Goal: Information Seeking & Learning: Learn about a topic

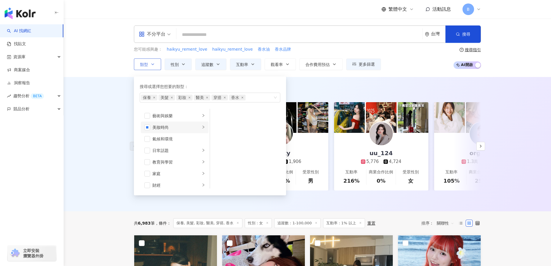
click at [162, 129] on div "美妝時尚" at bounding box center [176, 127] width 48 height 6
click at [217, 161] on span "button" at bounding box center [218, 162] width 6 height 6
click at [99, 152] on div "AI 推薦 ： 精選優質網紅 liengtm837189 2,468 557 互動率 347% 商業合作比例 42.9% 受眾性別 女 Corky 5,745…" at bounding box center [307, 144] width 487 height 134
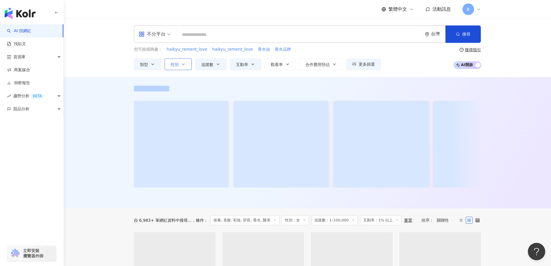
click at [180, 64] on button "性別" at bounding box center [177, 64] width 27 height 12
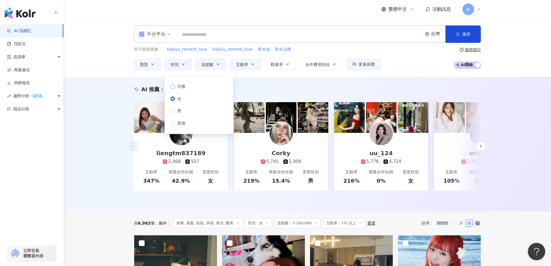
click at [183, 83] on span "不限" at bounding box center [181, 86] width 13 height 6
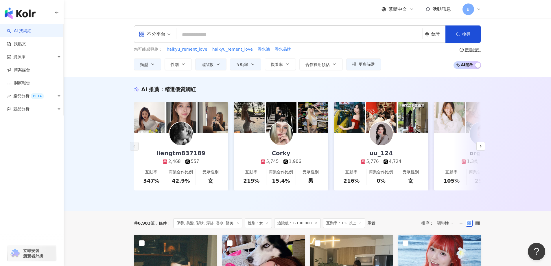
click at [257, 81] on div "AI 推薦 ： 精選優質網紅 liengtm837189 2,468 557 互動率 347% 商業合作比例 42.9% 受眾性別 女 Corky 5,745…" at bounding box center [307, 144] width 487 height 134
click at [213, 65] on button "追蹤數" at bounding box center [210, 64] width 31 height 12
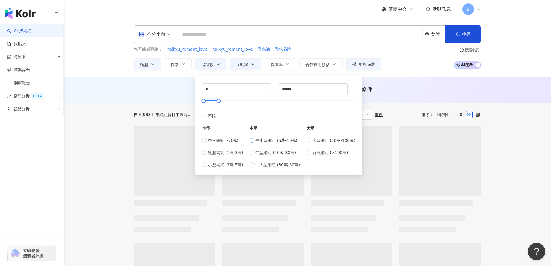
click at [269, 139] on span "中小型網紅 (5萬-10萬)" at bounding box center [276, 140] width 42 height 6
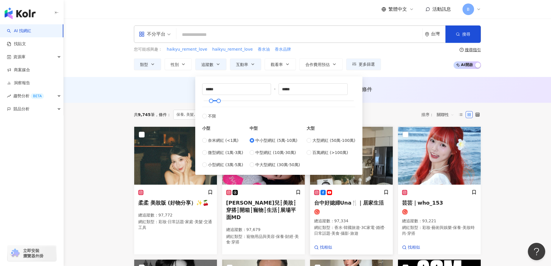
type input "*****"
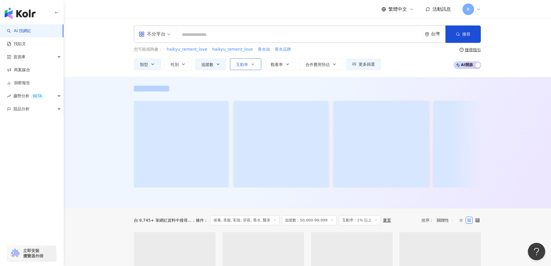
click at [245, 64] on span "互動率" at bounding box center [242, 64] width 12 height 5
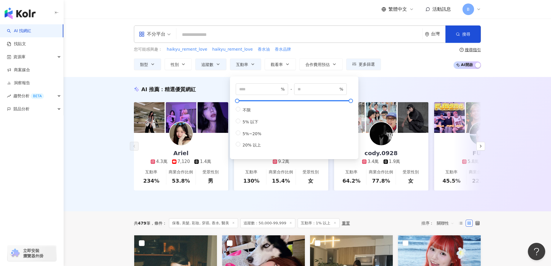
click at [91, 110] on div "AI 推薦 ： 精選優質網紅 Ariel 4.3萬 7,120 1.4萬 互動率 234% 商業合作比例 53.8% 受眾性別 男 Leiro Lai 9.2…" at bounding box center [307, 144] width 487 height 134
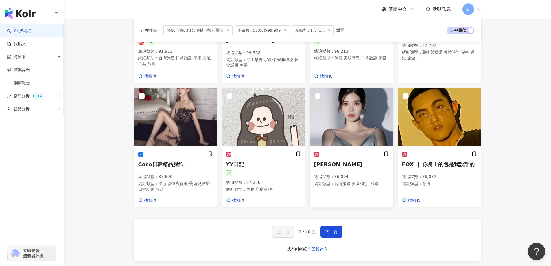
scroll to position [405, 0]
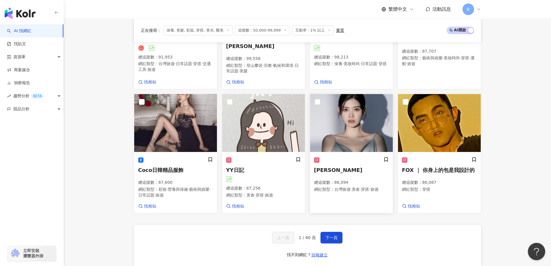
click at [345, 113] on img at bounding box center [351, 123] width 83 height 58
click at [331, 238] on span "下一頁" at bounding box center [331, 237] width 12 height 5
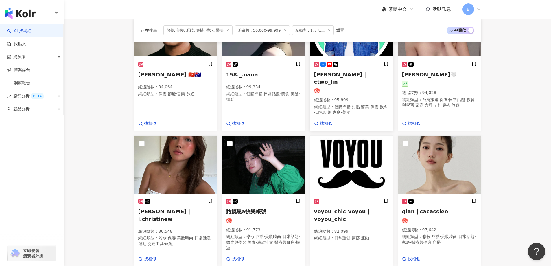
scroll to position [413, 0]
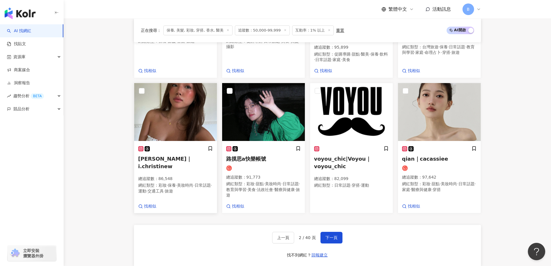
click at [162, 112] on img at bounding box center [175, 112] width 83 height 58
click at [336, 239] on span "下一頁" at bounding box center [331, 237] width 12 height 5
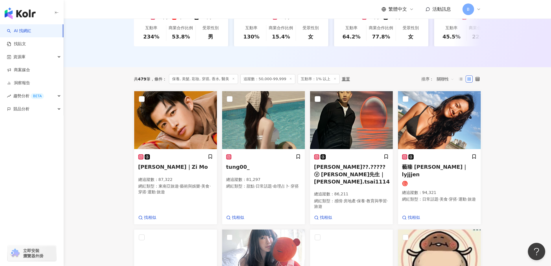
scroll to position [145, 0]
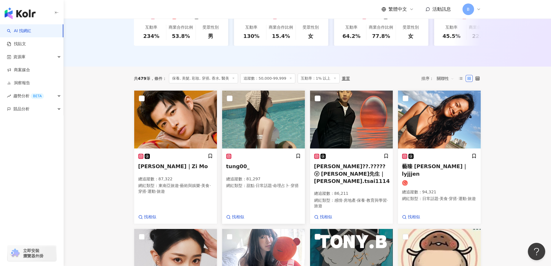
click at [250, 126] on img at bounding box center [263, 119] width 83 height 58
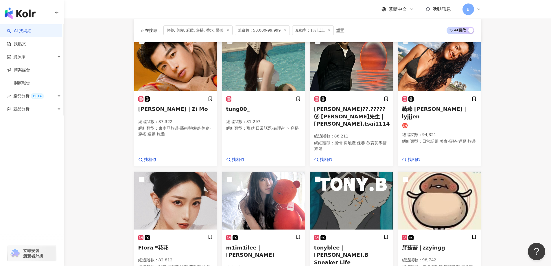
scroll to position [202, 0]
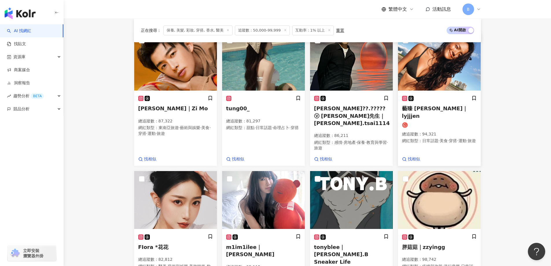
click at [443, 60] on img at bounding box center [439, 62] width 83 height 58
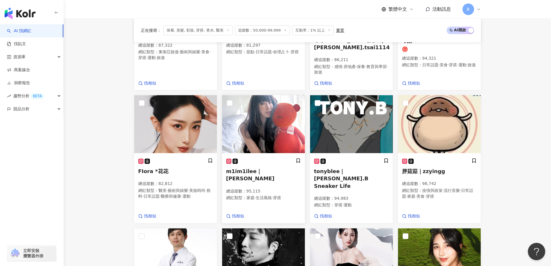
scroll to position [289, 0]
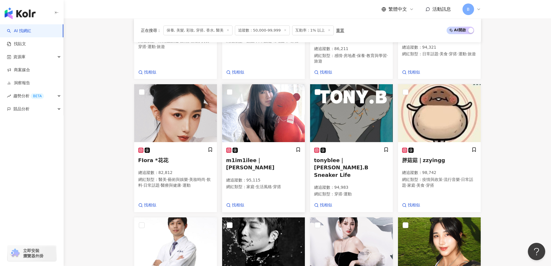
click at [275, 107] on img at bounding box center [263, 113] width 83 height 58
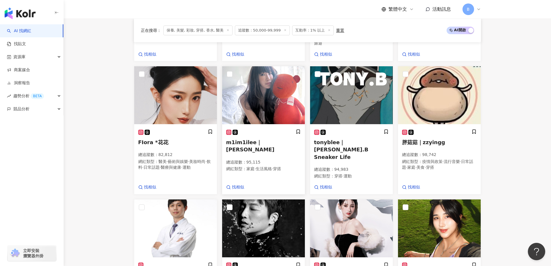
scroll to position [376, 0]
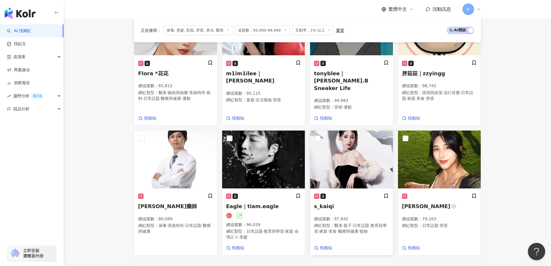
click at [347, 155] on img at bounding box center [351, 159] width 83 height 58
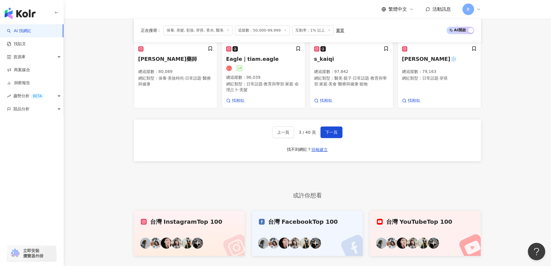
scroll to position [570, 0]
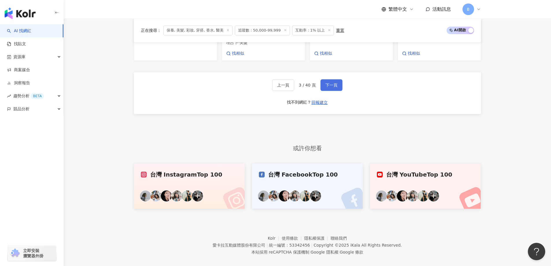
click at [329, 83] on span "下一頁" at bounding box center [331, 85] width 12 height 5
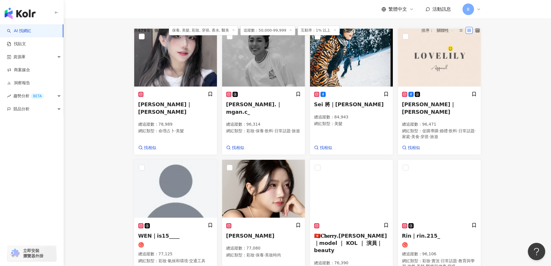
scroll to position [135, 0]
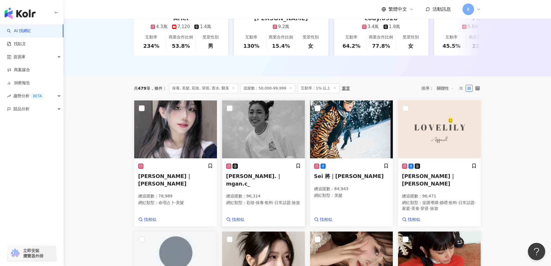
click at [273, 134] on img at bounding box center [263, 129] width 83 height 58
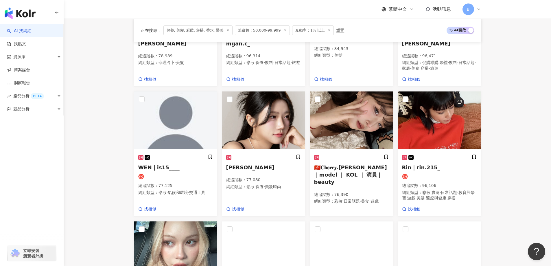
scroll to position [279, 0]
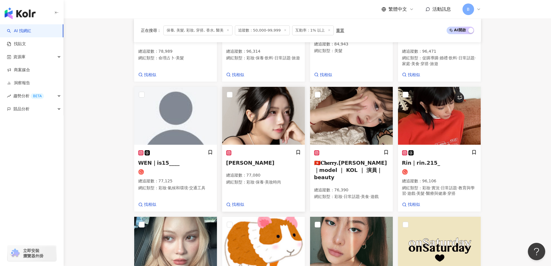
click at [269, 125] on img at bounding box center [263, 116] width 83 height 58
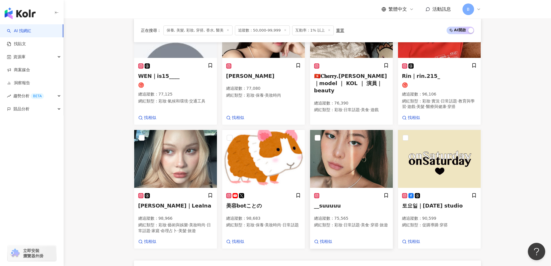
click at [337, 158] on img at bounding box center [351, 159] width 83 height 58
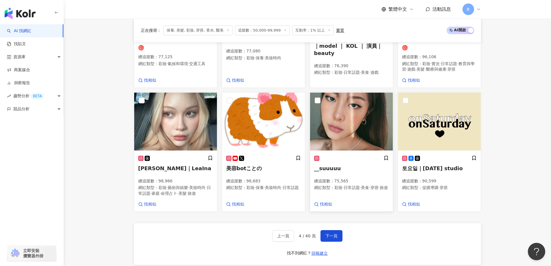
scroll to position [453, 0]
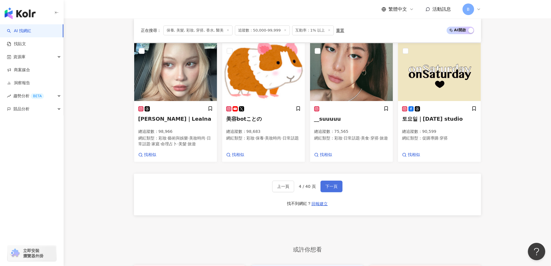
click at [332, 188] on span "下一頁" at bounding box center [331, 186] width 12 height 5
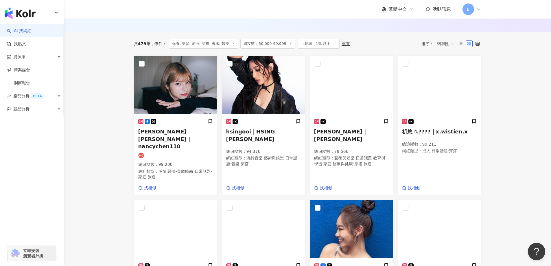
scroll to position [164, 0]
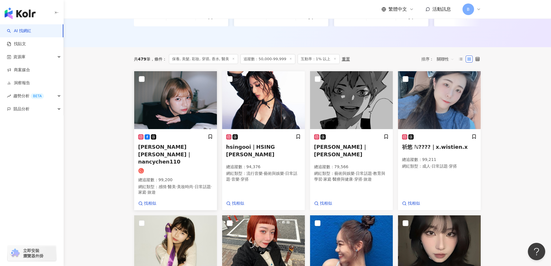
click at [188, 104] on img at bounding box center [175, 100] width 83 height 58
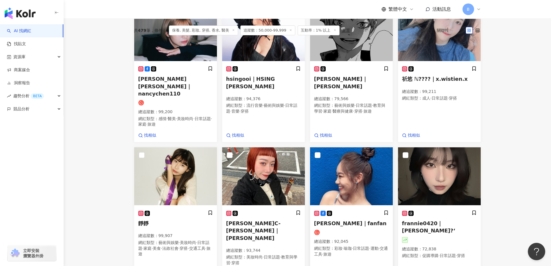
scroll to position [280, 0]
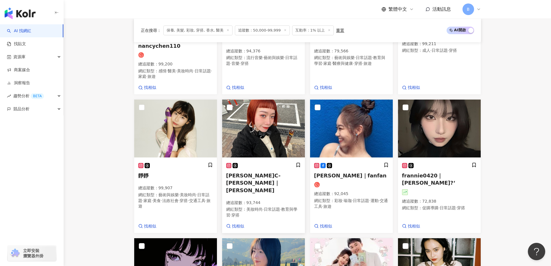
click at [276, 108] on img at bounding box center [263, 128] width 83 height 58
click at [342, 111] on img at bounding box center [351, 128] width 83 height 58
click at [437, 113] on img at bounding box center [439, 128] width 83 height 58
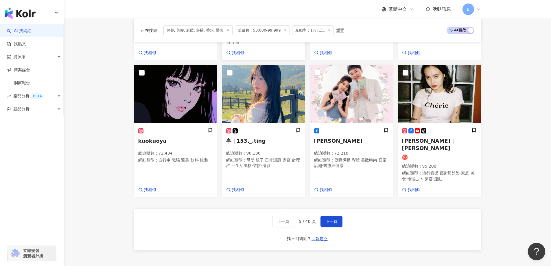
scroll to position [453, 0]
click at [329, 219] on span "下一頁" at bounding box center [331, 221] width 12 height 5
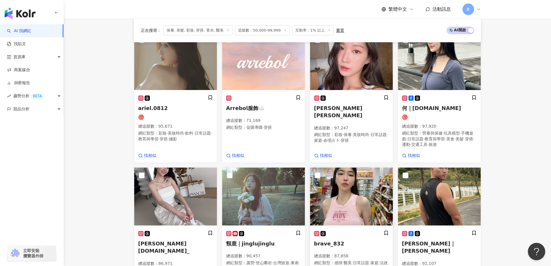
scroll to position [262, 0]
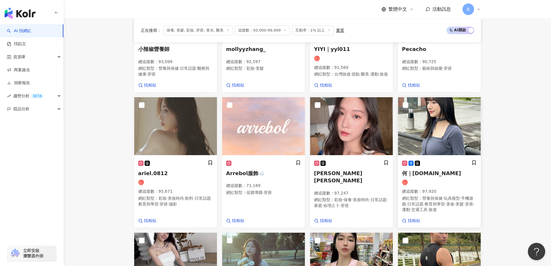
click at [445, 134] on img at bounding box center [439, 126] width 83 height 58
click at [361, 138] on img at bounding box center [351, 126] width 83 height 58
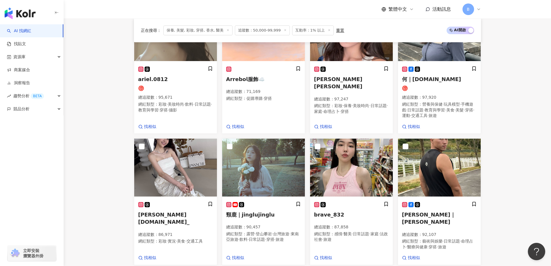
scroll to position [406, 0]
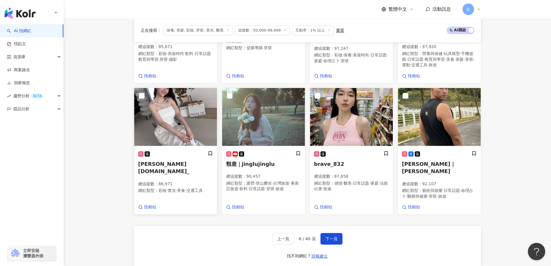
click at [183, 119] on img at bounding box center [175, 117] width 83 height 58
click at [273, 133] on img at bounding box center [263, 117] width 83 height 58
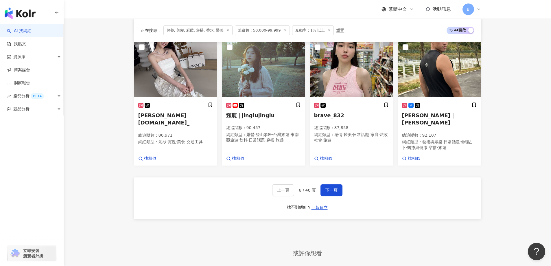
scroll to position [493, 0]
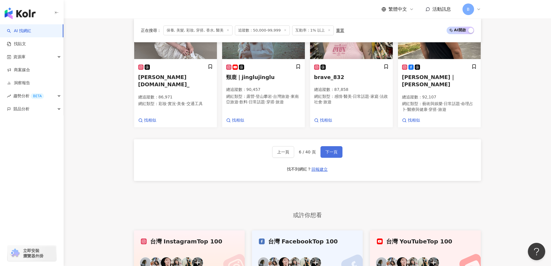
click at [334, 154] on span "下一頁" at bounding box center [331, 151] width 12 height 5
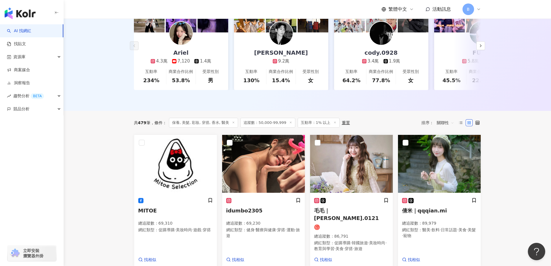
scroll to position [154, 0]
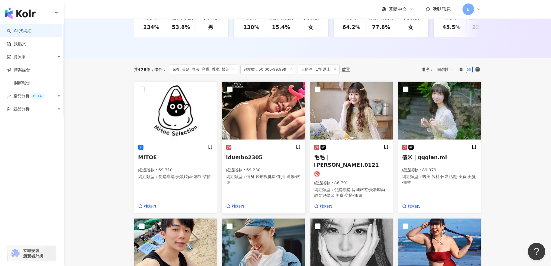
click at [282, 119] on img at bounding box center [263, 111] width 83 height 58
click at [437, 115] on img at bounding box center [439, 111] width 83 height 58
click at [503, 108] on main "不分平台 台灣 搜尋 您可能感興趣： haikyu_rement_love haikyu_rement_love 香水油 香水品牌 類型 性別 追蹤數 互動率…" at bounding box center [307, 247] width 487 height 764
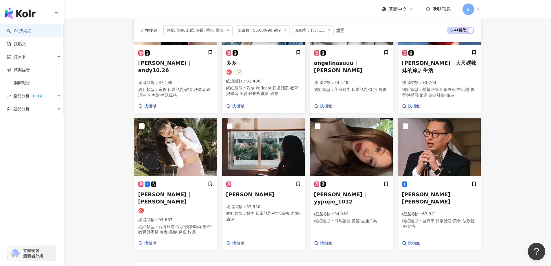
click at [251, 45] on img at bounding box center [263, 16] width 83 height 58
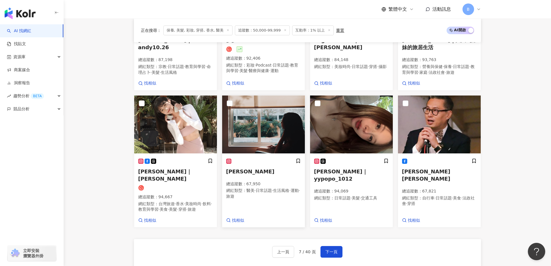
scroll to position [443, 0]
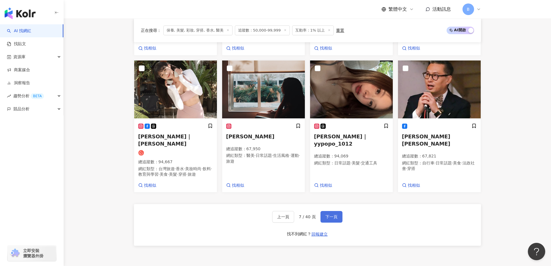
click at [333, 219] on span "下一頁" at bounding box center [331, 216] width 12 height 5
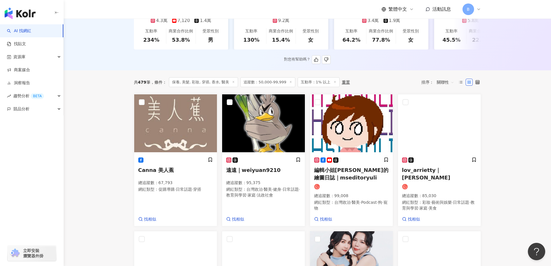
scroll to position [206, 0]
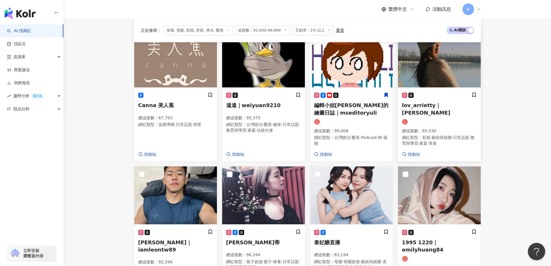
click at [433, 73] on img at bounding box center [439, 58] width 83 height 58
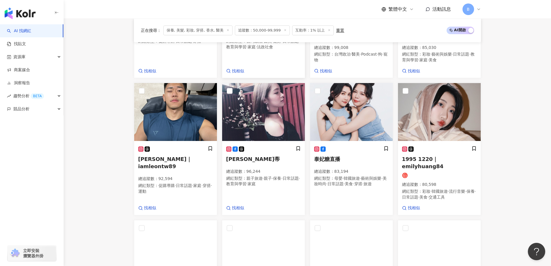
scroll to position [292, 0]
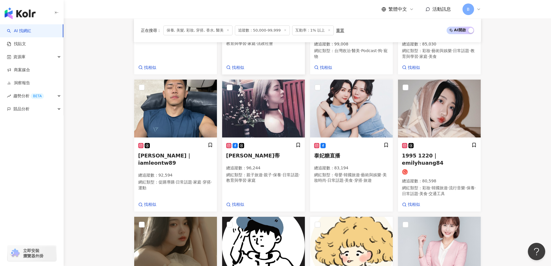
click at [267, 108] on img at bounding box center [263, 109] width 83 height 58
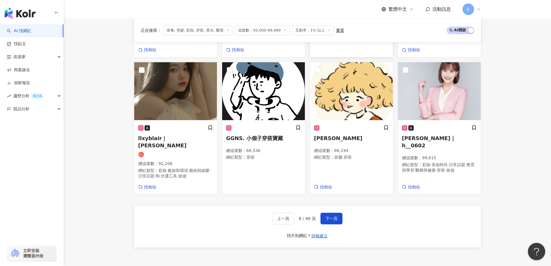
scroll to position [466, 0]
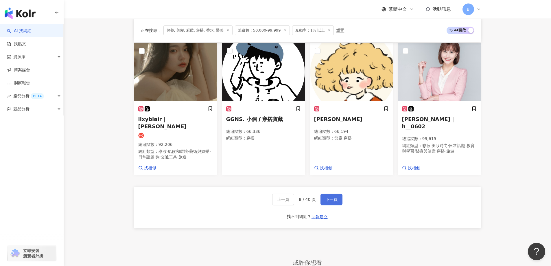
click at [330, 197] on span "下一頁" at bounding box center [331, 199] width 12 height 5
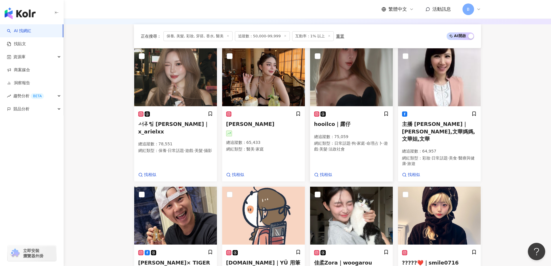
scroll to position [232, 0]
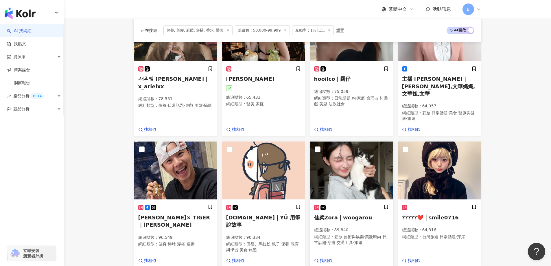
click at [344, 178] on img at bounding box center [351, 170] width 83 height 58
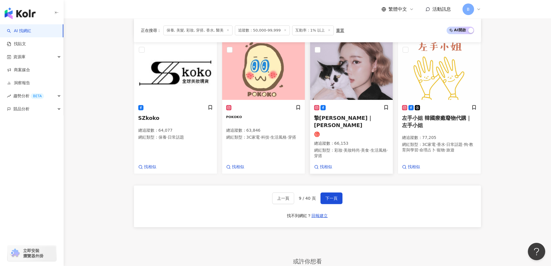
scroll to position [463, 0]
click at [337, 192] on button "下一頁" at bounding box center [331, 198] width 22 height 12
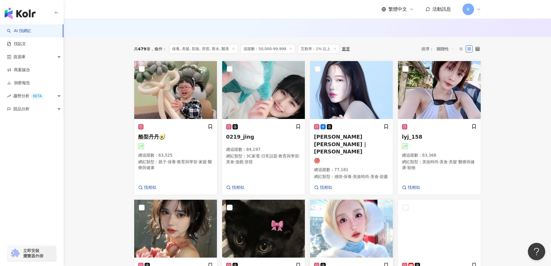
scroll to position [174, 0]
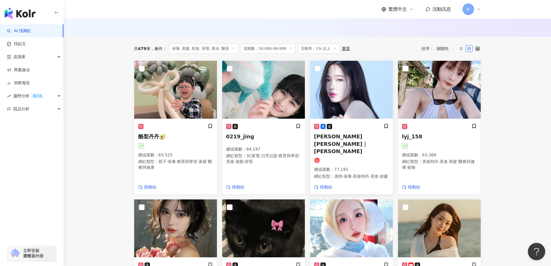
click at [348, 99] on img at bounding box center [351, 90] width 83 height 58
click at [436, 94] on img at bounding box center [439, 90] width 83 height 58
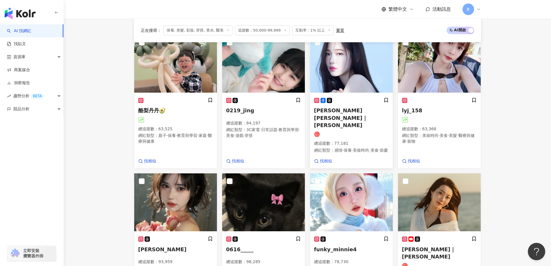
scroll to position [261, 0]
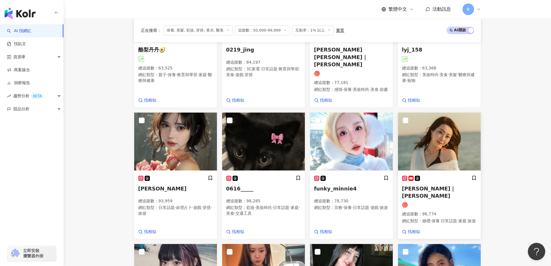
click at [455, 131] on img at bounding box center [439, 141] width 83 height 58
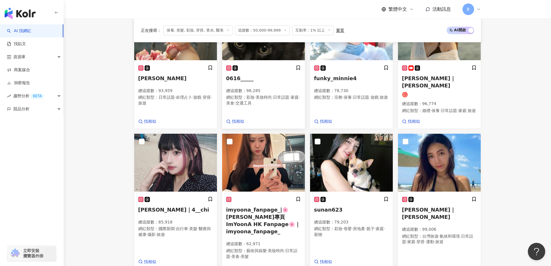
scroll to position [406, 0]
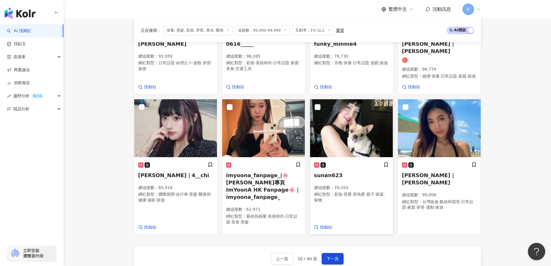
click at [334, 110] on img at bounding box center [351, 128] width 83 height 58
click at [331, 256] on span "下一頁" at bounding box center [332, 258] width 12 height 5
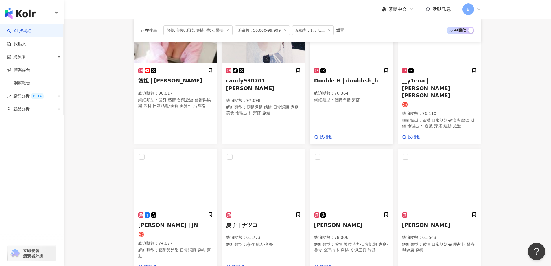
scroll to position [285, 0]
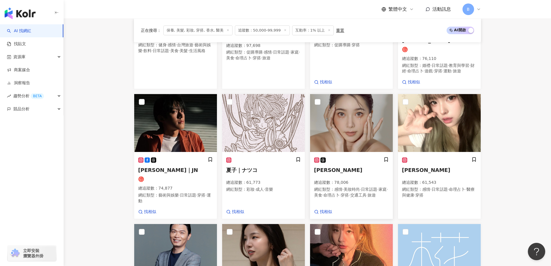
click at [355, 124] on img at bounding box center [351, 123] width 83 height 58
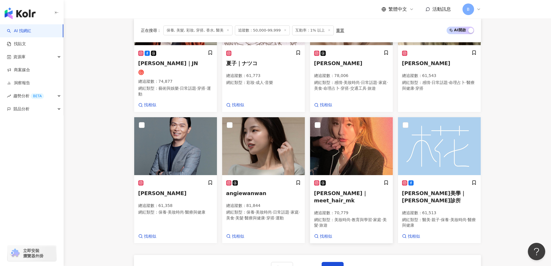
scroll to position [459, 0]
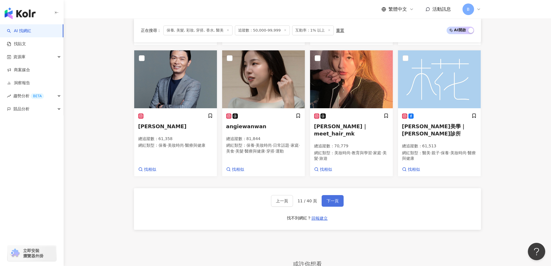
click at [332, 195] on button "下一頁" at bounding box center [332, 201] width 22 height 12
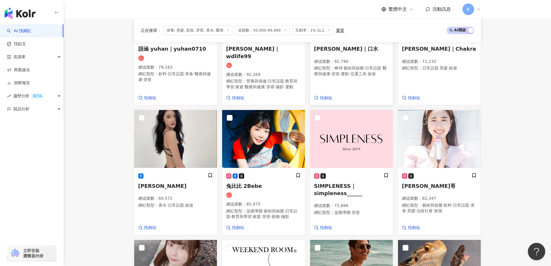
scroll to position [291, 0]
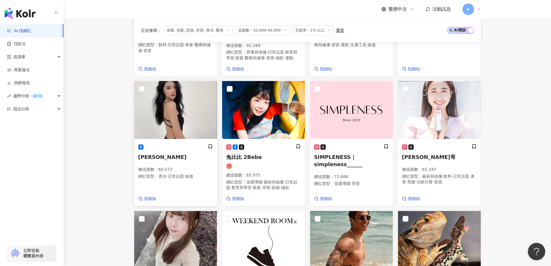
click at [184, 121] on img at bounding box center [175, 110] width 83 height 58
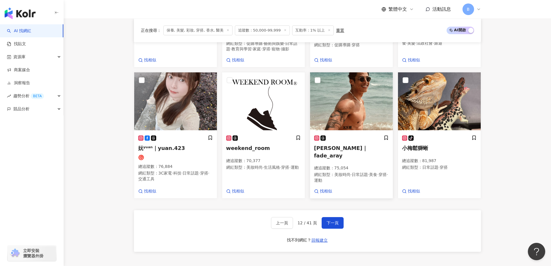
scroll to position [435, 0]
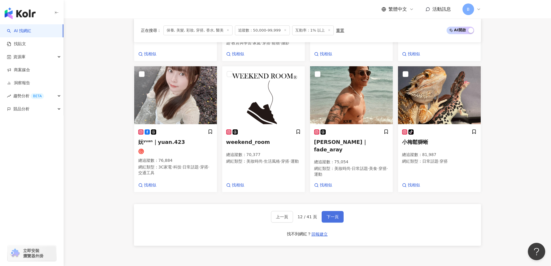
click at [337, 219] on button "下一頁" at bounding box center [332, 217] width 22 height 12
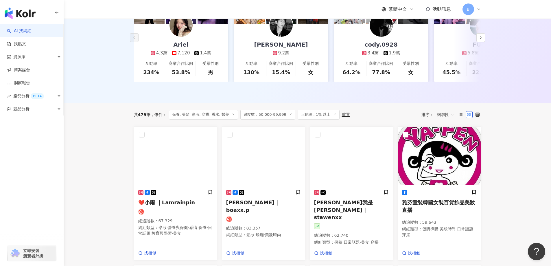
scroll to position [153, 0]
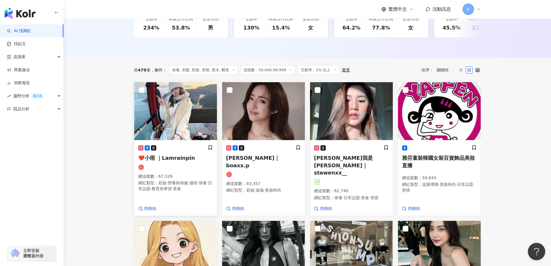
click at [187, 112] on img at bounding box center [175, 111] width 83 height 58
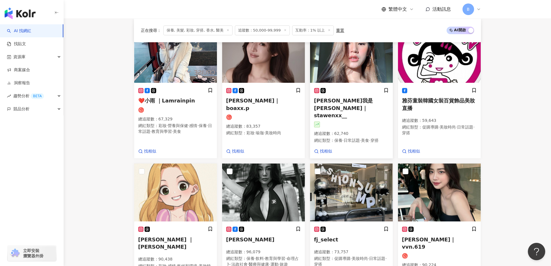
scroll to position [211, 0]
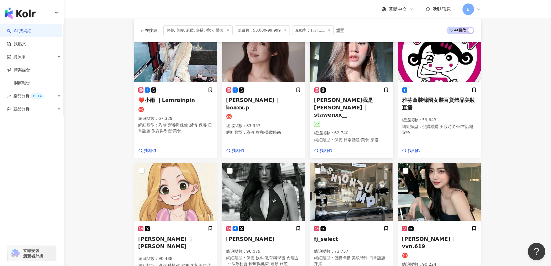
click at [343, 68] on img at bounding box center [351, 53] width 83 height 58
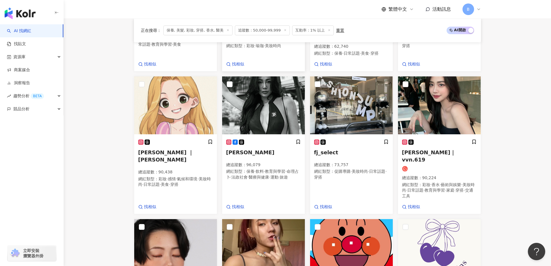
scroll to position [297, 0]
click at [272, 104] on img at bounding box center [263, 105] width 83 height 58
click at [438, 124] on img at bounding box center [439, 105] width 83 height 58
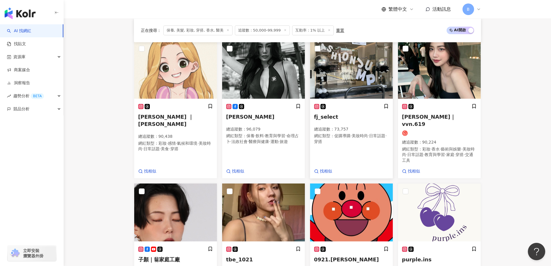
scroll to position [384, 0]
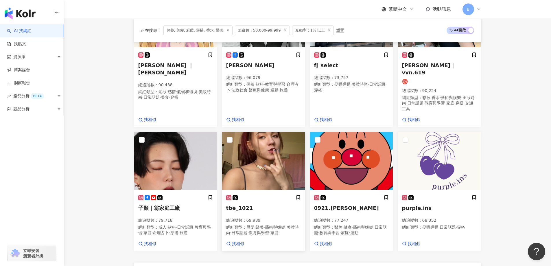
click at [266, 156] on img at bounding box center [263, 161] width 83 height 58
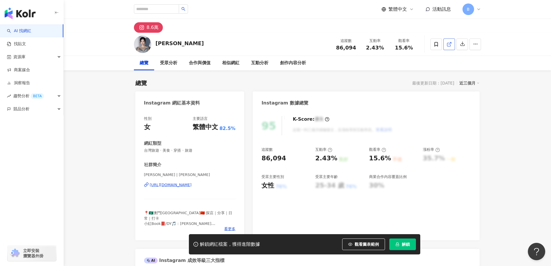
click at [448, 42] on icon at bounding box center [448, 44] width 5 height 5
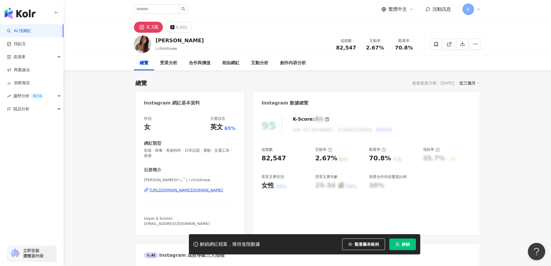
click at [448, 45] on icon at bounding box center [448, 44] width 5 height 5
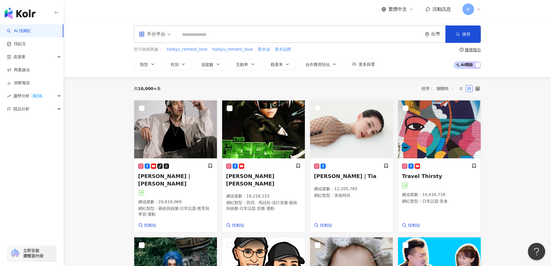
click at [288, 32] on input "search" at bounding box center [299, 34] width 241 height 11
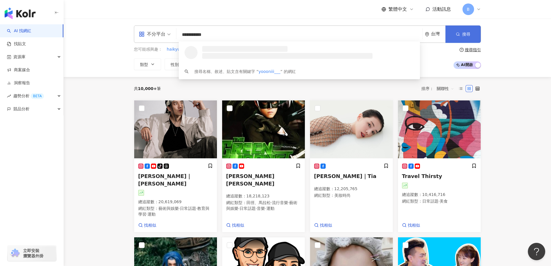
type input "**********"
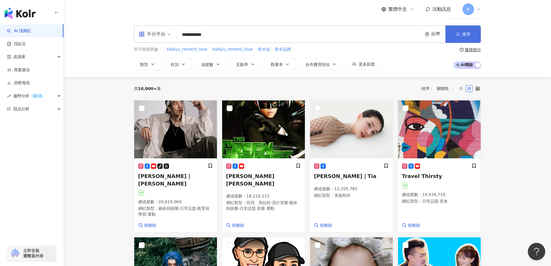
click at [452, 31] on button "搜尋" at bounding box center [462, 33] width 35 height 17
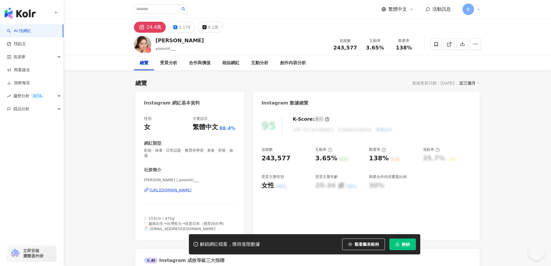
click at [183, 149] on span "彩妝 · 保養 · 日常話題 · 教育與學習 · 美食 · 穿搭 · 旅遊" at bounding box center [190, 153] width 92 height 10
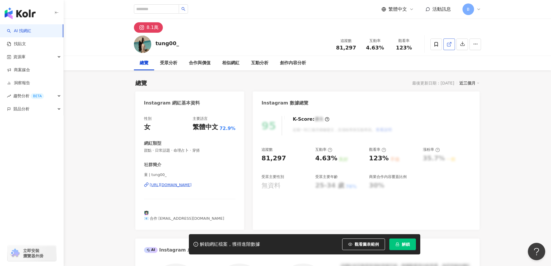
click at [450, 46] on icon at bounding box center [448, 44] width 5 height 5
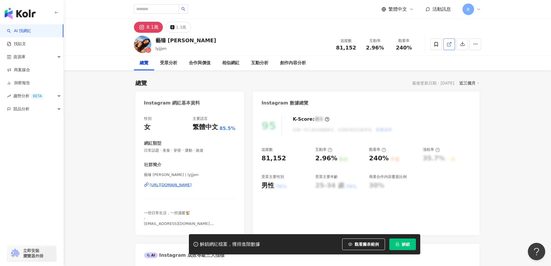
click at [448, 46] on icon at bounding box center [448, 44] width 3 height 3
click at [171, 151] on span "日常話題 · 美食 · 穿搭 · 運動 · 旅遊" at bounding box center [190, 150] width 92 height 5
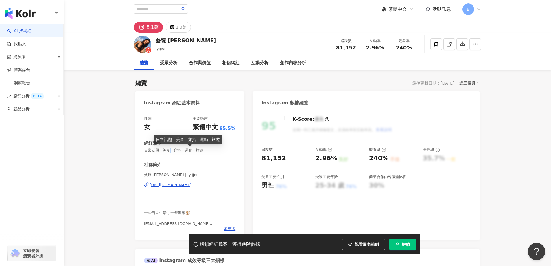
click at [171, 151] on span "日常話題 · 美食 · 穿搭 · 運動 · 旅遊" at bounding box center [190, 150] width 92 height 5
copy span "日常話題 · 美食 · 穿搭 · 運動 · 旅遊"
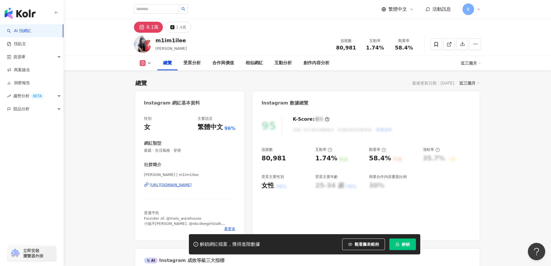
drag, startPoint x: 522, startPoint y: 128, endPoint x: 445, endPoint y: 57, distance: 104.3
click at [448, 43] on icon at bounding box center [448, 44] width 5 height 5
click at [166, 149] on span "家庭 · 生活風格 · 穿搭" at bounding box center [190, 150] width 92 height 5
click at [165, 149] on span "家庭 · 生活風格 · 穿搭" at bounding box center [190, 150] width 92 height 5
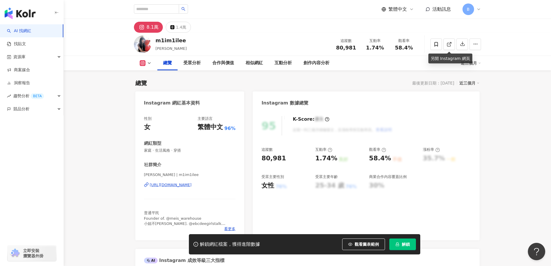
click at [165, 149] on span "家庭 · 生活風格 · 穿搭" at bounding box center [190, 150] width 92 height 5
copy span "家庭 · 生活風格 · 穿搭"
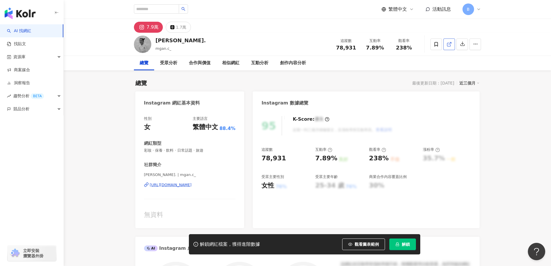
click at [448, 45] on icon at bounding box center [448, 44] width 5 height 5
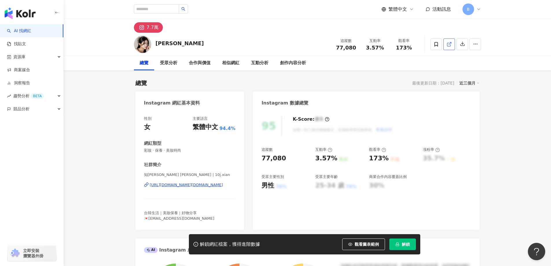
click at [449, 44] on line at bounding box center [449, 43] width 2 height 2
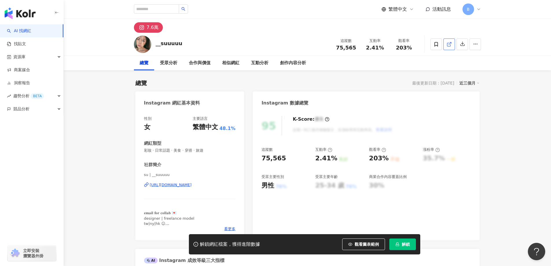
click at [450, 47] on icon at bounding box center [448, 44] width 5 height 5
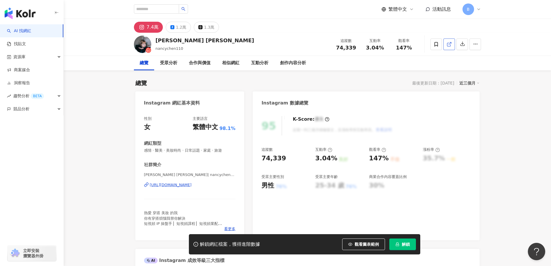
click at [448, 45] on icon at bounding box center [448, 44] width 5 height 5
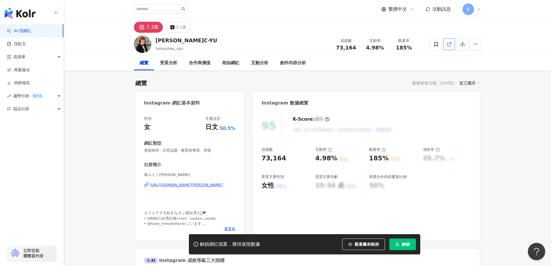
click at [446, 46] on icon at bounding box center [448, 44] width 5 height 5
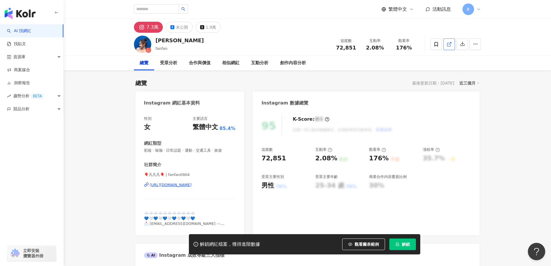
click at [448, 45] on icon at bounding box center [448, 44] width 5 height 5
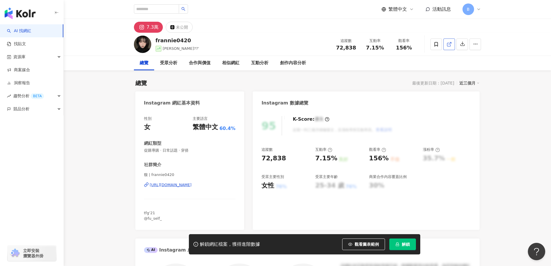
click at [448, 46] on icon at bounding box center [448, 44] width 5 height 5
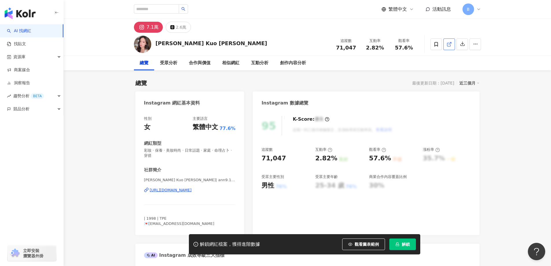
click at [449, 46] on icon at bounding box center [448, 44] width 3 height 3
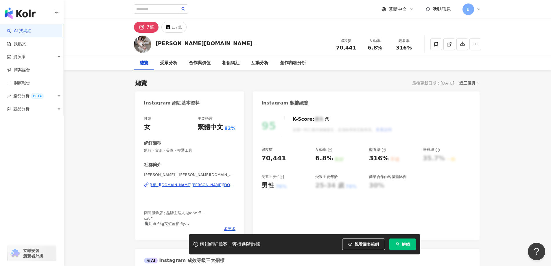
click at [450, 45] on icon at bounding box center [448, 44] width 3 height 3
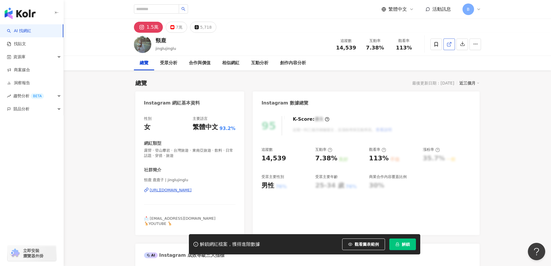
click at [450, 47] on span at bounding box center [448, 44] width 5 height 6
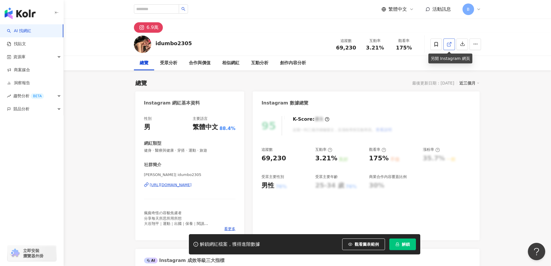
click at [449, 44] on line at bounding box center [449, 43] width 2 height 2
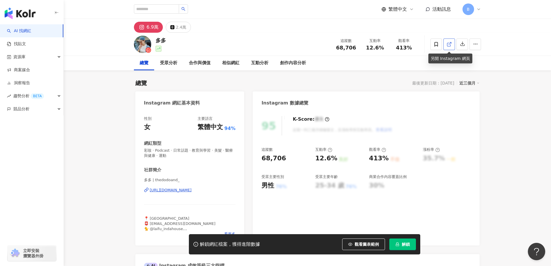
click at [448, 46] on icon at bounding box center [448, 44] width 3 height 3
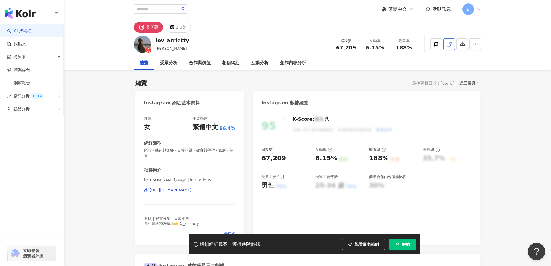
click at [450, 45] on icon at bounding box center [448, 44] width 5 height 5
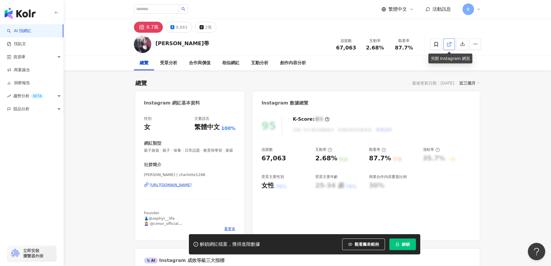
click at [450, 45] on icon at bounding box center [448, 44] width 5 height 5
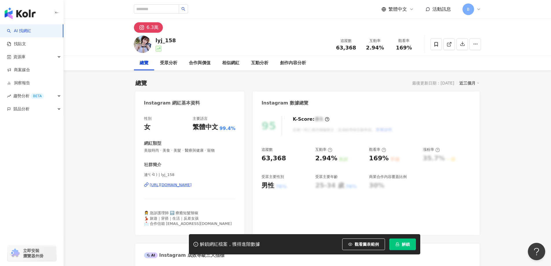
click at [449, 44] on line at bounding box center [449, 43] width 2 height 2
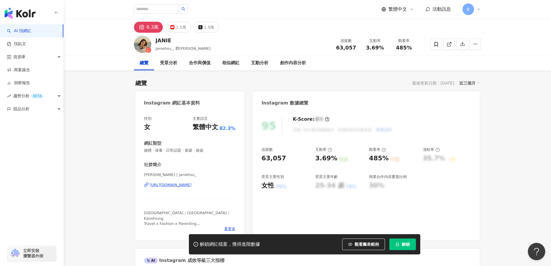
drag, startPoint x: 490, startPoint y: 98, endPoint x: 460, endPoint y: 63, distance: 46.1
click at [447, 42] on icon at bounding box center [448, 44] width 5 height 5
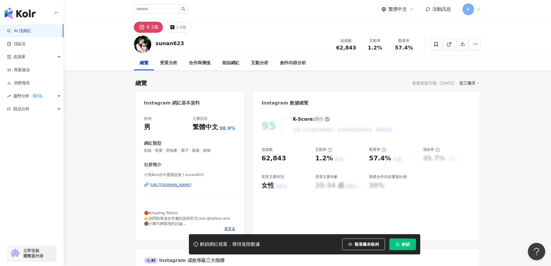
drag, startPoint x: 505, startPoint y: 138, endPoint x: 448, endPoint y: 70, distance: 88.9
click at [450, 43] on line at bounding box center [449, 43] width 2 height 2
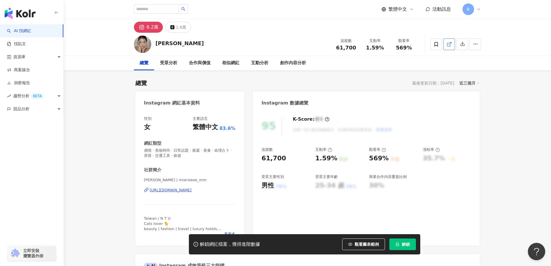
click at [450, 44] on icon at bounding box center [448, 44] width 5 height 5
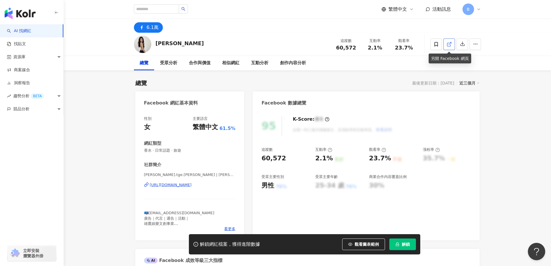
click at [448, 45] on icon at bounding box center [448, 44] width 5 height 5
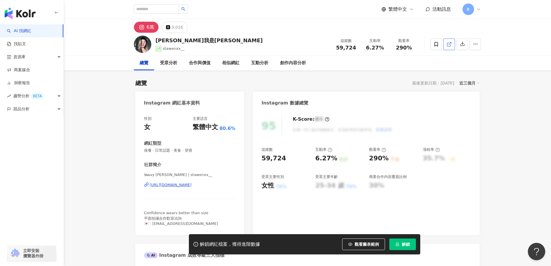
click at [450, 44] on icon at bounding box center [448, 44] width 5 height 5
click at [175, 150] on span "保養 · 日常話題 · 美食 · 穿搭" at bounding box center [190, 150] width 92 height 5
click at [169, 150] on span "保養 · 日常話題 · 美食 · 穿搭" at bounding box center [190, 150] width 92 height 5
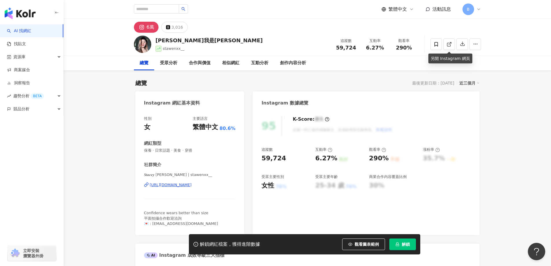
click at [169, 150] on span "保養 · 日常話題 · 美食 · 穿搭" at bounding box center [190, 150] width 92 height 5
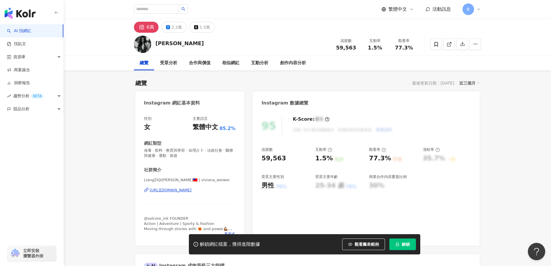
click at [452, 43] on link at bounding box center [449, 44] width 12 height 12
click at [198, 150] on span "保養 · 飲料 · 教育與學習 · 命理占卜 · 法政社會 · 醫療與健康 · 運動 · 旅遊" at bounding box center [190, 153] width 92 height 10
click at [197, 150] on span "保養 · 飲料 · 教育與學習 · 命理占卜 · 法政社會 · 醫療與健康 · 運動 · 旅遊" at bounding box center [190, 153] width 92 height 10
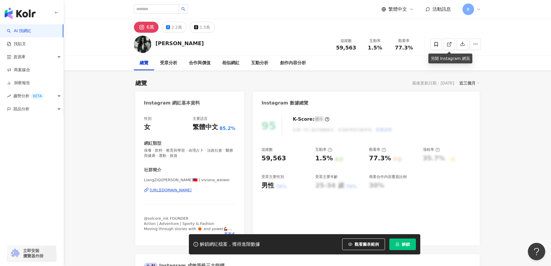
click at [197, 150] on span "保養 · 飲料 · 教育與學習 · 命理占卜 · 法政社會 · 醫療與健康 · 運動 · 旅遊" at bounding box center [190, 153] width 92 height 10
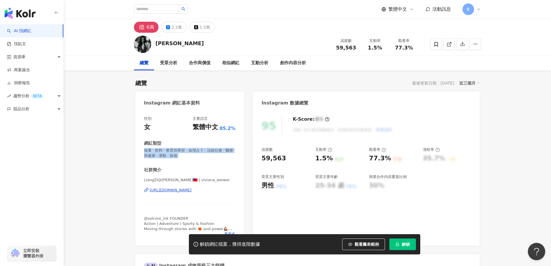
copy span "保養 · 飲料 · 教育與學習 · 命理占卜 · 法政社會 · 醫療與健康 · 運動 · 旅遊"
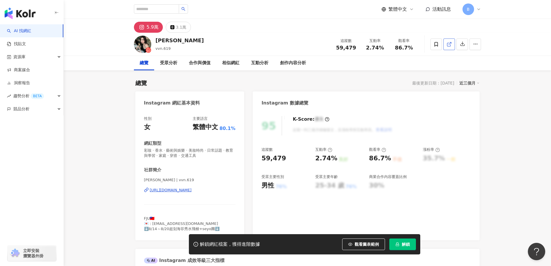
click at [450, 44] on icon at bounding box center [448, 44] width 5 height 5
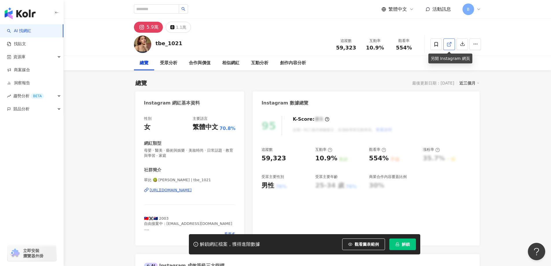
click at [448, 46] on icon at bounding box center [448, 44] width 5 height 5
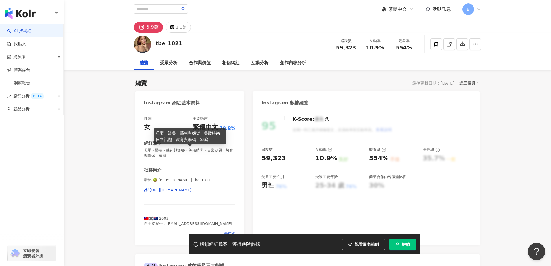
click at [191, 151] on span "母嬰 · 醫美 · 藝術與娛樂 · 美妝時尚 · 日常話題 · 教育與學習 · 家庭" at bounding box center [190, 153] width 92 height 10
copy span "母嬰 · 醫美 · 藝術與娛樂 · 美妝時尚 · 日常話題 · 教育與學習 · 家庭"
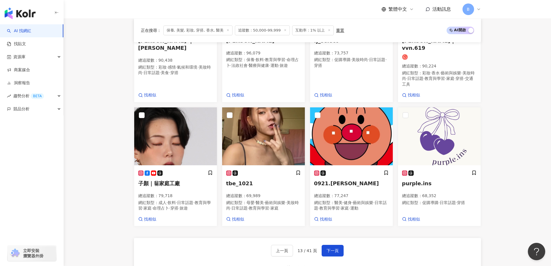
scroll to position [442, 0]
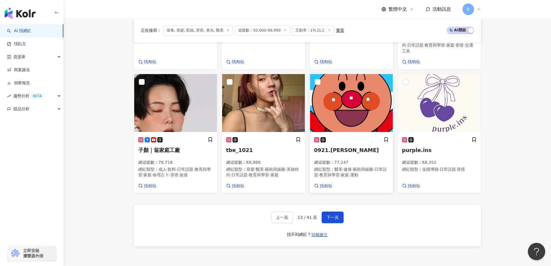
click at [342, 92] on img at bounding box center [351, 103] width 83 height 58
click at [338, 217] on button "下一頁" at bounding box center [332, 217] width 22 height 12
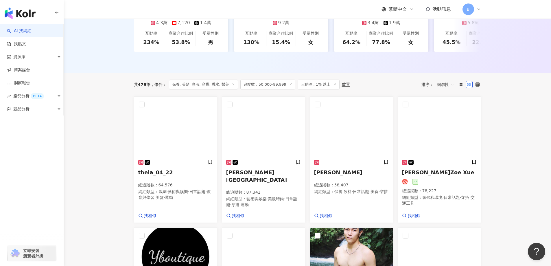
scroll to position [143, 0]
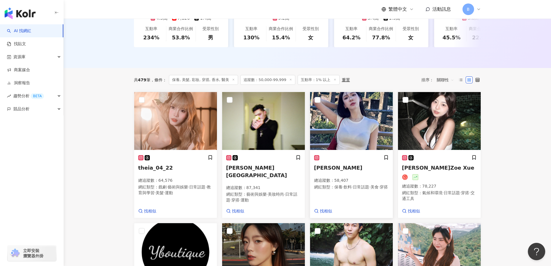
click at [354, 115] on img at bounding box center [351, 121] width 83 height 58
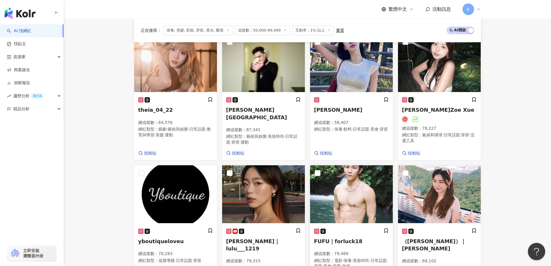
scroll to position [259, 0]
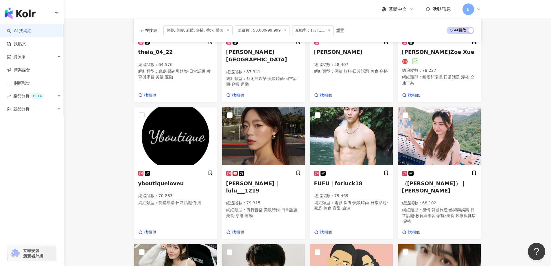
drag, startPoint x: 40, startPoint y: 161, endPoint x: 60, endPoint y: 160, distance: 19.7
click at [40, 160] on div "AI 找網紅 找貼文 資源庫 商案媒合 洞察報告 趨勢分析 BETA 競品分析 立即安裝 瀏覽器外掛" at bounding box center [32, 144] width 64 height 241
click at [271, 144] on img at bounding box center [263, 136] width 83 height 58
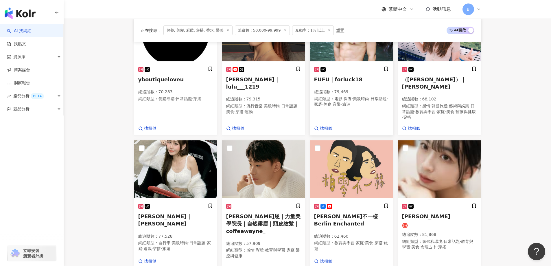
scroll to position [374, 0]
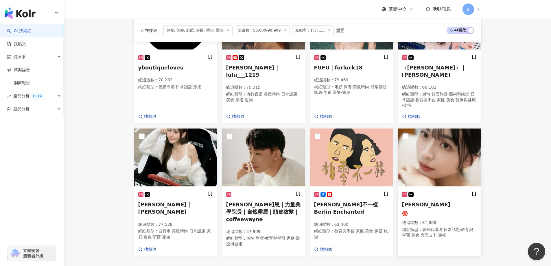
click at [448, 151] on img at bounding box center [439, 157] width 83 height 58
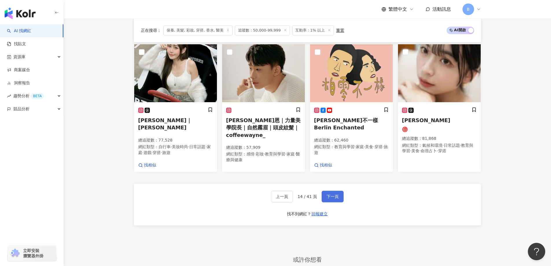
scroll to position [461, 0]
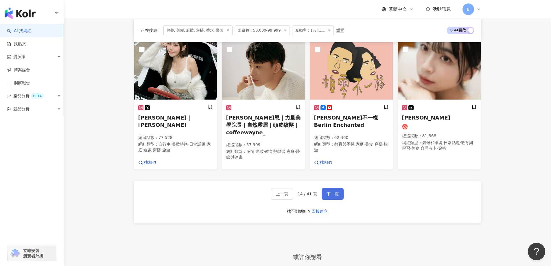
click at [328, 191] on span "下一頁" at bounding box center [332, 193] width 12 height 5
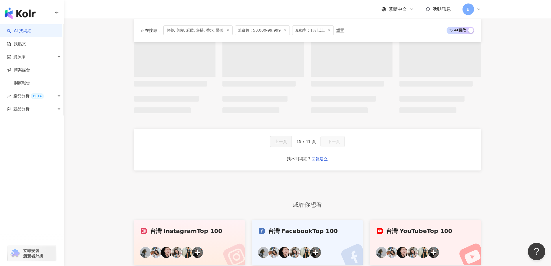
scroll to position [418, 0]
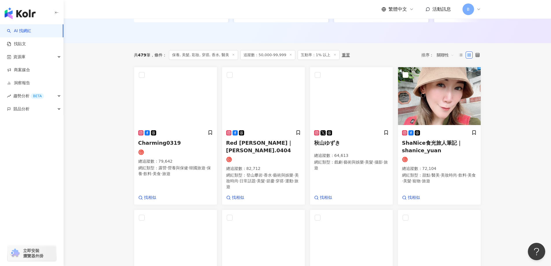
scroll to position [170, 0]
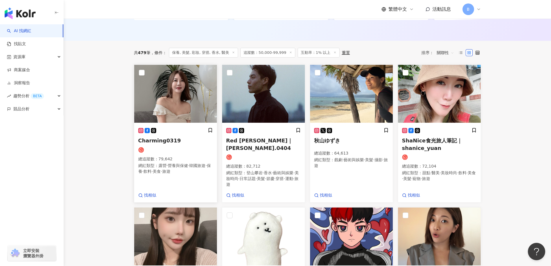
click at [196, 86] on img at bounding box center [175, 94] width 83 height 58
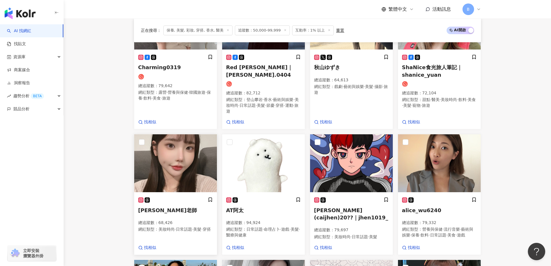
scroll to position [257, 0]
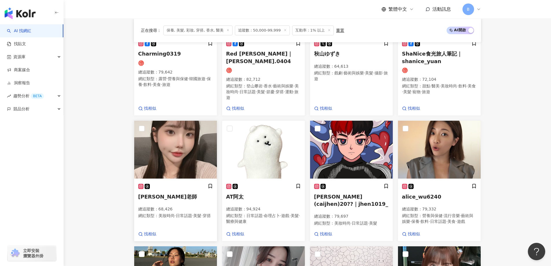
click at [162, 151] on img at bounding box center [175, 150] width 83 height 58
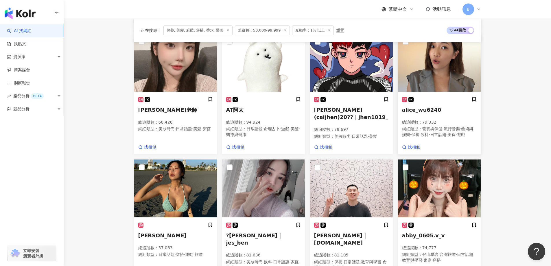
click at [446, 55] on img at bounding box center [439, 63] width 83 height 58
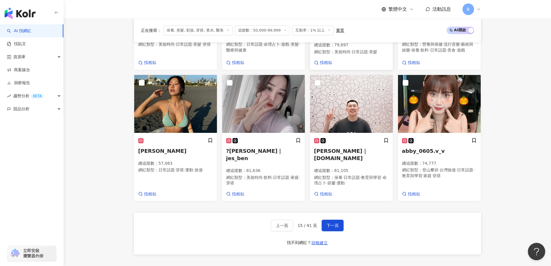
scroll to position [430, 0]
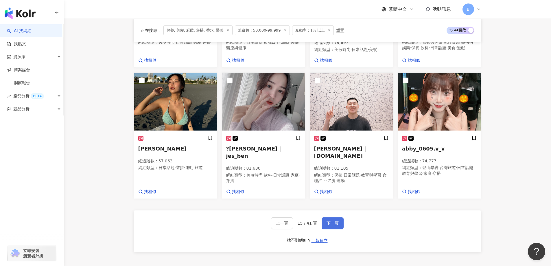
click at [338, 217] on button "下一頁" at bounding box center [332, 223] width 22 height 12
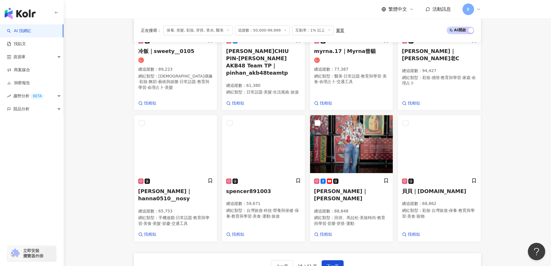
scroll to position [439, 0]
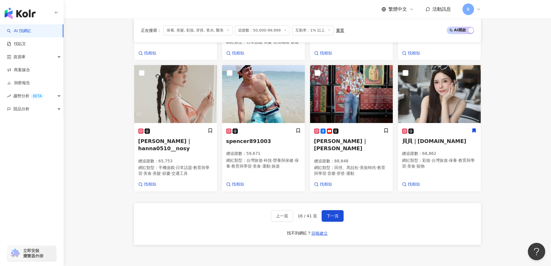
drag, startPoint x: 531, startPoint y: 125, endPoint x: 527, endPoint y: 125, distance: 4.0
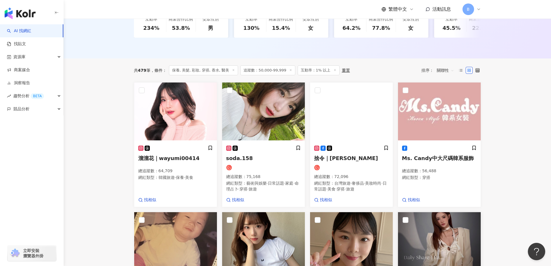
scroll to position [150, 0]
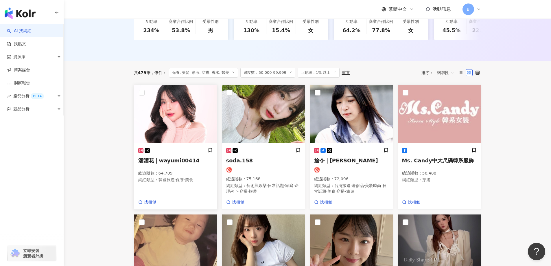
click at [184, 105] on img at bounding box center [175, 114] width 83 height 58
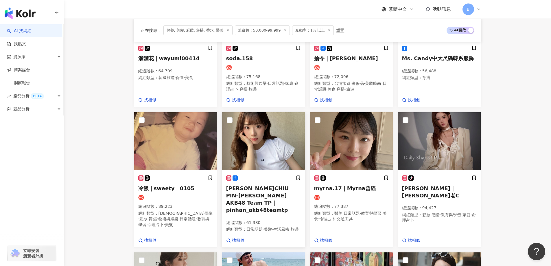
scroll to position [266, 0]
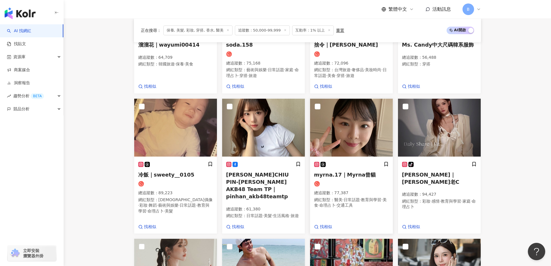
click at [359, 139] on img at bounding box center [351, 128] width 83 height 58
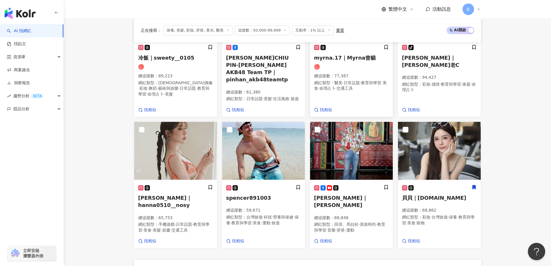
scroll to position [411, 0]
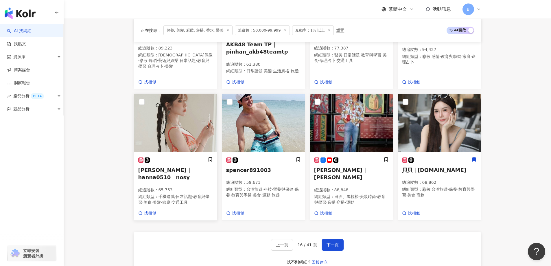
click at [179, 117] on img at bounding box center [175, 123] width 83 height 58
click at [437, 121] on img at bounding box center [439, 123] width 83 height 58
click at [340, 248] on button "下一頁" at bounding box center [332, 245] width 22 height 12
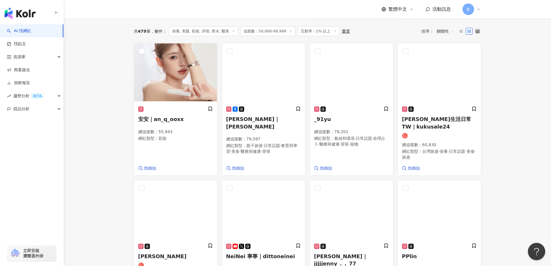
scroll to position [153, 0]
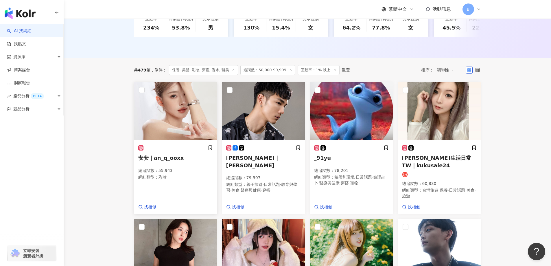
click at [184, 112] on img at bounding box center [175, 111] width 83 height 58
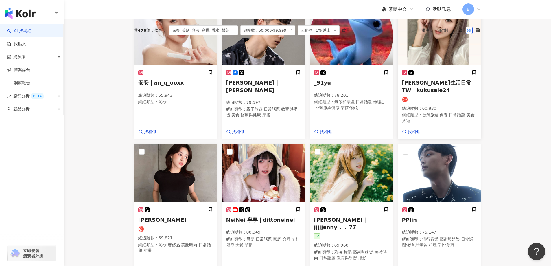
scroll to position [182, 0]
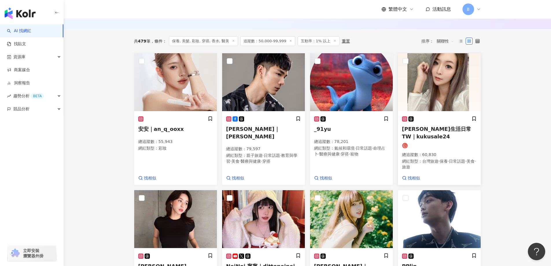
click at [428, 85] on img at bounding box center [439, 82] width 83 height 58
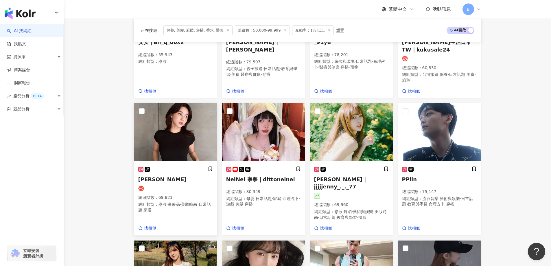
click at [158, 136] on img at bounding box center [175, 132] width 83 height 58
click at [273, 139] on img at bounding box center [263, 132] width 83 height 58
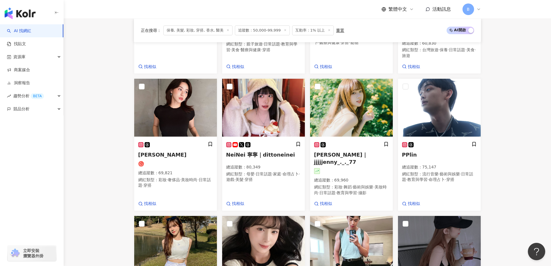
scroll to position [326, 0]
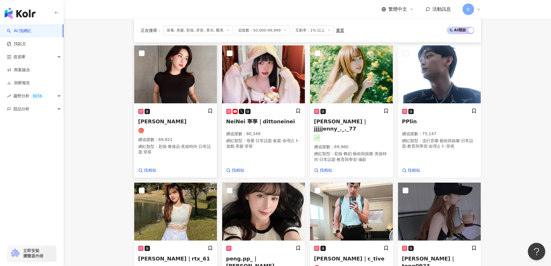
click at [187, 66] on img at bounding box center [175, 74] width 83 height 58
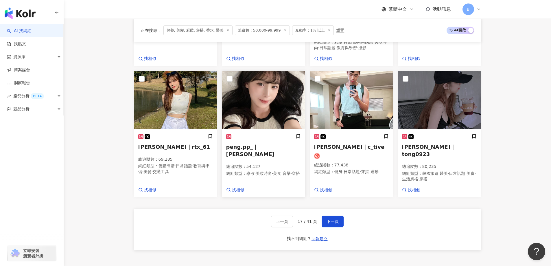
scroll to position [442, 0]
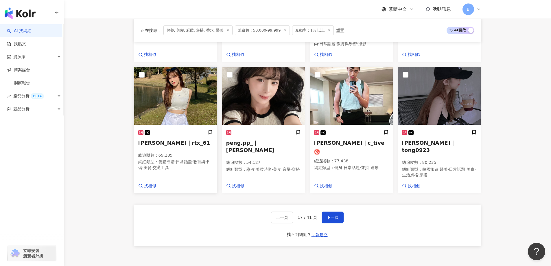
click at [185, 103] on img at bounding box center [175, 96] width 83 height 58
click at [273, 89] on img at bounding box center [263, 96] width 83 height 58
click at [424, 99] on img at bounding box center [439, 96] width 83 height 58
click at [329, 217] on span "下一頁" at bounding box center [332, 217] width 12 height 5
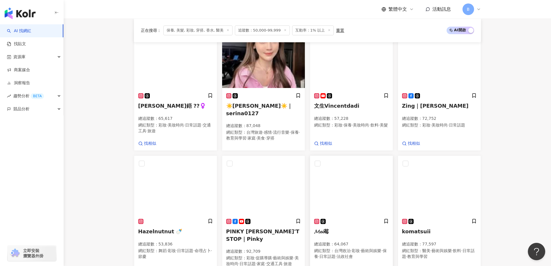
scroll to position [170, 0]
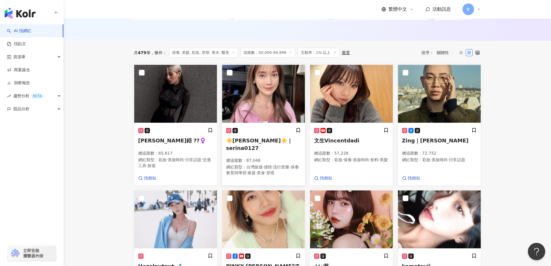
click at [277, 100] on img at bounding box center [263, 94] width 83 height 58
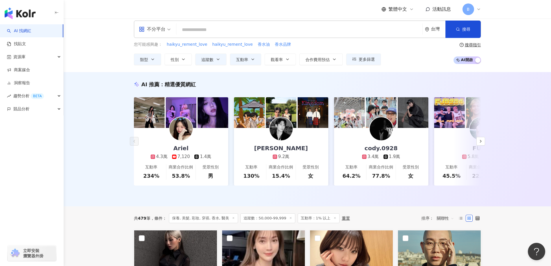
scroll to position [0, 0]
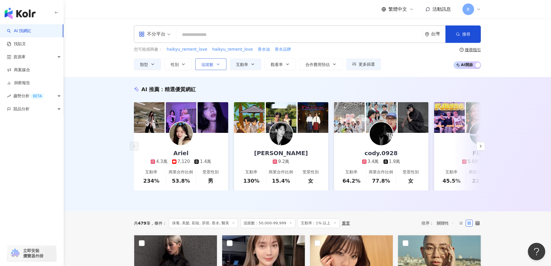
click at [213, 65] on span "追蹤數" at bounding box center [207, 64] width 12 height 5
click at [93, 138] on div "AI 推薦 ： 精選優質網紅 Ariel 4.3萬 7,120 1.4萬 互動率 234% 商業合作比例 53.8% 受眾性別 男 Leiro Lai 9.2…" at bounding box center [307, 144] width 487 height 134
click at [152, 66] on icon "button" at bounding box center [152, 64] width 5 height 5
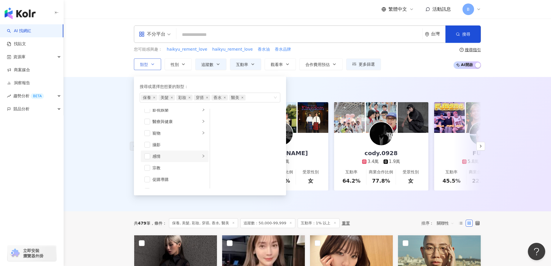
scroll to position [200, 0]
click at [148, 124] on span "button" at bounding box center [147, 124] width 6 height 6
click at [86, 131] on div "AI 推薦 ： 精選優質網紅 Ariel 4.3萬 7,120 1.4萬 互動率 234% 商業合作比例 53.8% 受眾性別 男 Leiro Lai 9.2…" at bounding box center [307, 144] width 487 height 134
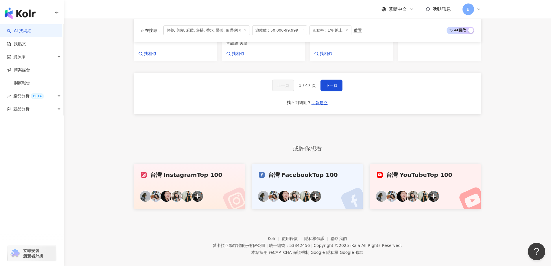
scroll to position [572, 0]
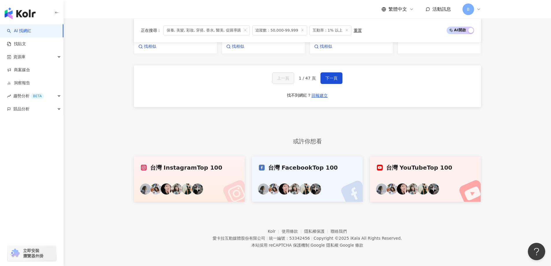
drag, startPoint x: 330, startPoint y: 75, endPoint x: 350, endPoint y: 76, distance: 20.0
click at [331, 76] on span "下一頁" at bounding box center [331, 78] width 12 height 5
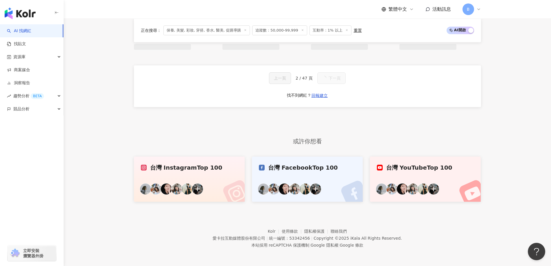
scroll to position [559, 0]
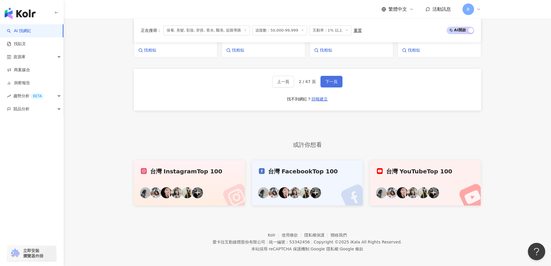
click at [334, 79] on span "下一頁" at bounding box center [331, 81] width 12 height 5
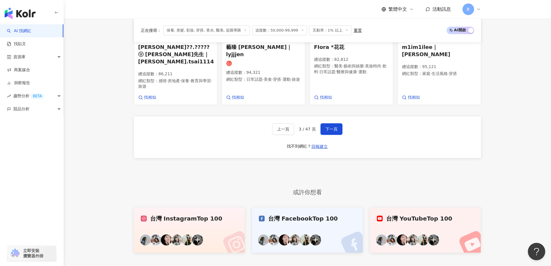
scroll to position [576, 0]
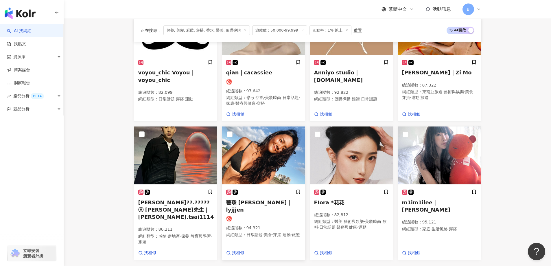
scroll to position [489, 0]
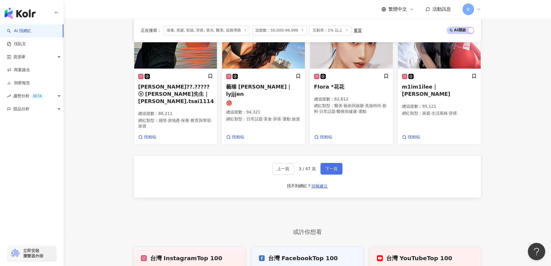
click at [325, 163] on button "下一頁" at bounding box center [331, 169] width 22 height 12
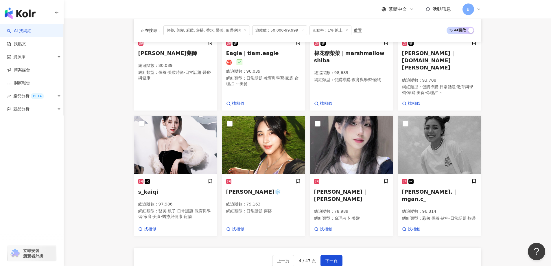
scroll to position [397, 0]
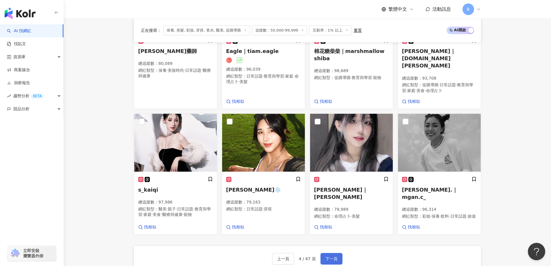
click at [330, 256] on span "下一頁" at bounding box center [331, 258] width 12 height 5
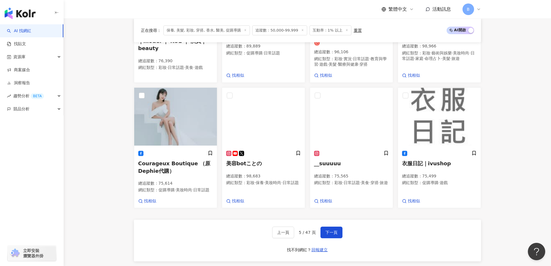
scroll to position [460, 0]
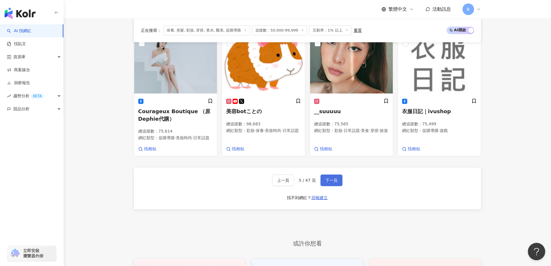
click at [329, 182] on span "下一頁" at bounding box center [331, 180] width 12 height 5
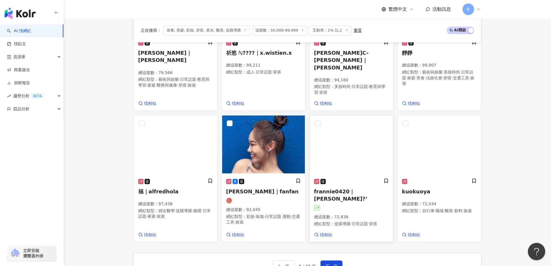
scroll to position [424, 0]
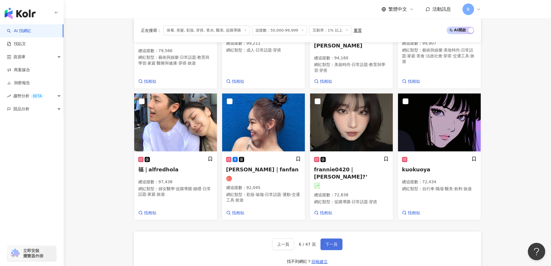
click at [336, 242] on span "下一頁" at bounding box center [331, 244] width 12 height 5
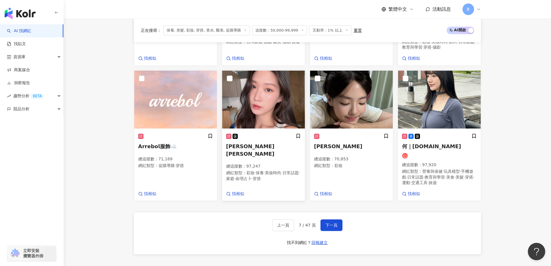
scroll to position [436, 0]
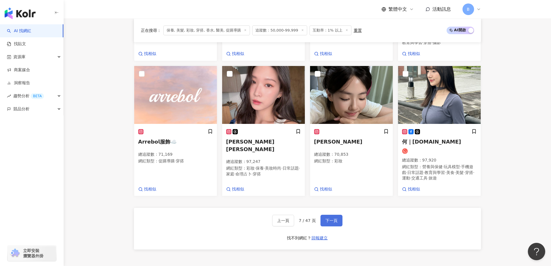
click at [326, 223] on span "下一頁" at bounding box center [331, 220] width 12 height 5
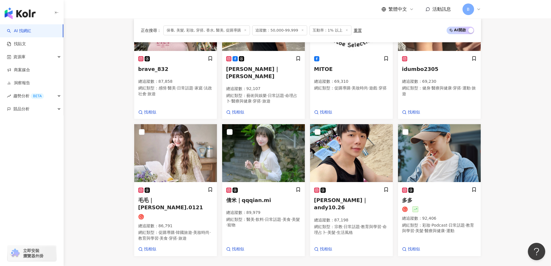
scroll to position [430, 0]
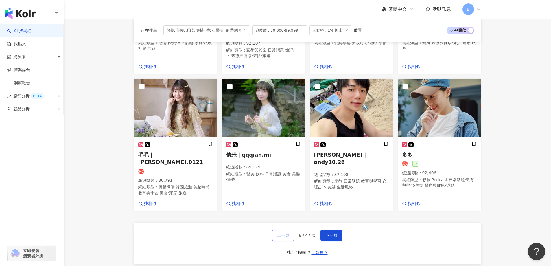
click at [282, 233] on span "上一頁" at bounding box center [283, 235] width 12 height 5
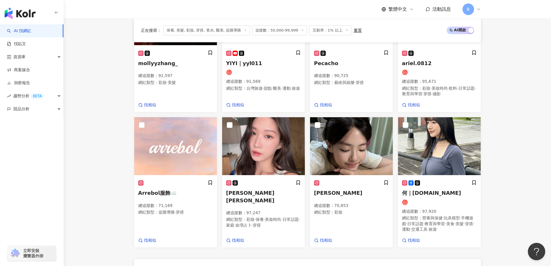
scroll to position [436, 0]
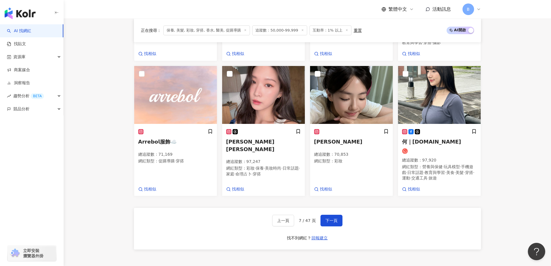
click at [341, 108] on img at bounding box center [351, 95] width 83 height 58
click at [418, 103] on img at bounding box center [439, 95] width 83 height 58
click at [322, 223] on button "下一頁" at bounding box center [331, 221] width 22 height 12
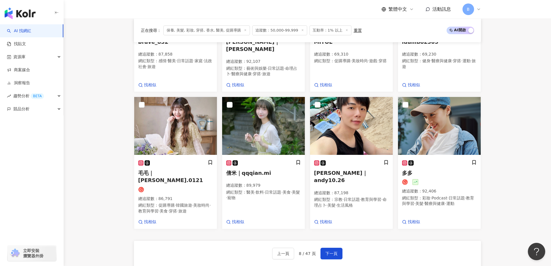
scroll to position [372, 0]
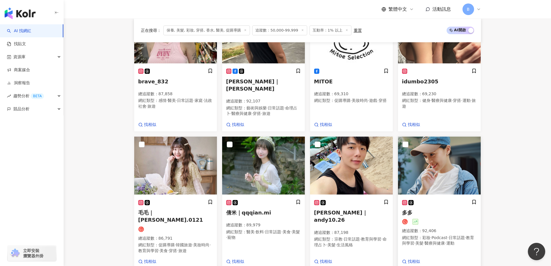
click at [449, 154] on img at bounding box center [439, 165] width 83 height 58
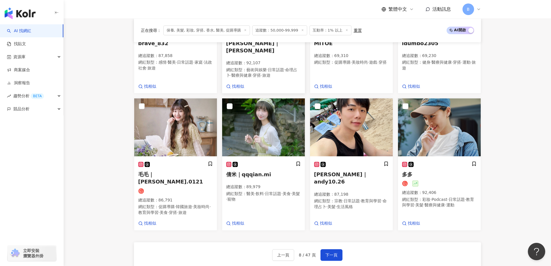
scroll to position [459, 0]
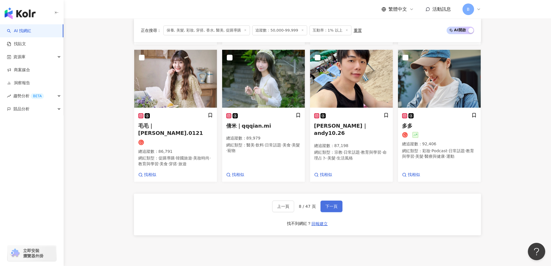
click at [326, 204] on span "下一頁" at bounding box center [331, 206] width 12 height 5
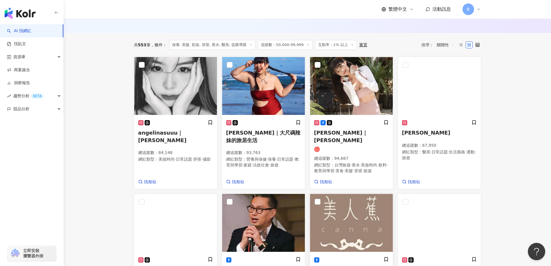
scroll to position [155, 0]
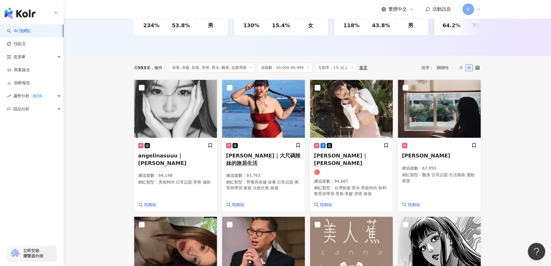
click at [498, 110] on main "不分平台 台灣 搜尋 您可能感興趣： haikyu_rement_love haikyu_rement_love 香水油 香水品牌 類型 性別 追蹤數 互動率…" at bounding box center [307, 248] width 487 height 770
click at [83, 122] on main "不分平台 台灣 搜尋 您可能感興趣： haikyu_rement_love haikyu_rement_love 香水油 香水品牌 類型 性別 追蹤數 互動率…" at bounding box center [307, 248] width 487 height 770
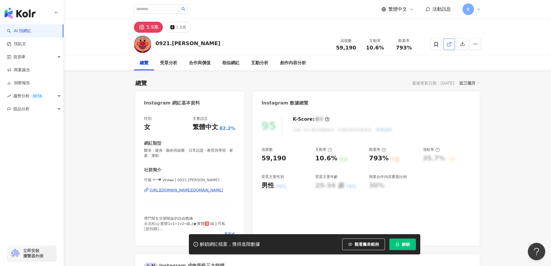
click at [449, 45] on icon at bounding box center [448, 44] width 5 height 5
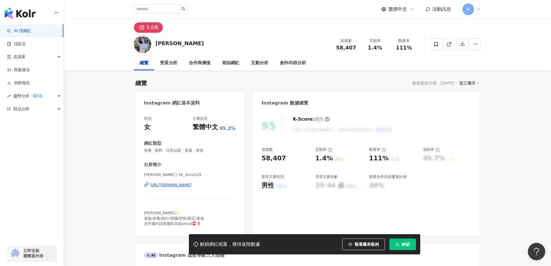
click at [184, 151] on span "保養 · 飲料 · 日常話題 · 美食 · 穿搭" at bounding box center [190, 150] width 92 height 5
click at [185, 151] on span "保養 · 飲料 · 日常話題 · 美食 · 穿搭" at bounding box center [190, 150] width 92 height 5
copy span "保養 · 飲料 · 日常話題 · 美食 · 穿搭"
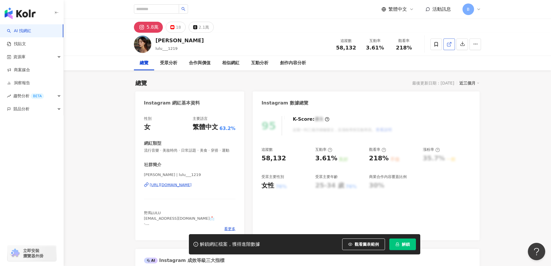
click at [449, 45] on icon at bounding box center [448, 44] width 5 height 5
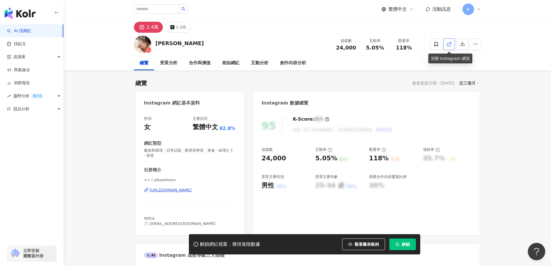
click at [451, 43] on polyline at bounding box center [450, 42] width 1 height 1
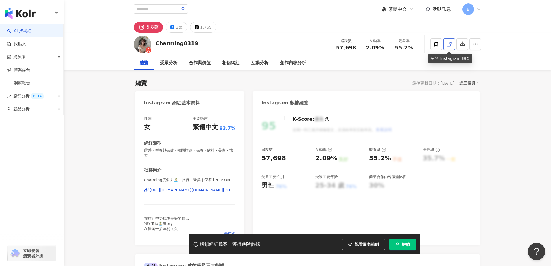
click at [452, 42] on link at bounding box center [449, 44] width 12 height 12
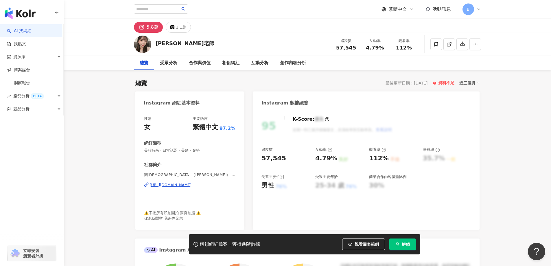
click at [450, 44] on icon at bounding box center [448, 44] width 5 height 5
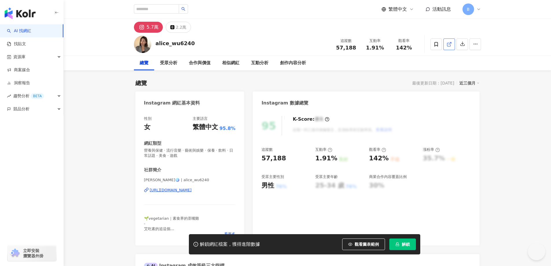
click at [450, 42] on polyline at bounding box center [450, 42] width 1 height 1
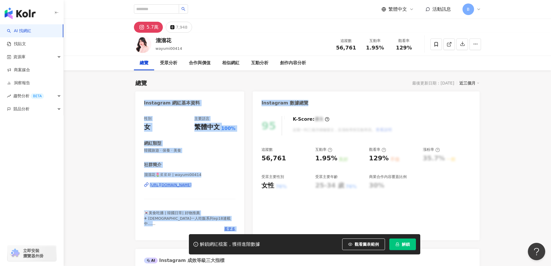
click at [313, 20] on div "5.7萬 7,948" at bounding box center [307, 26] width 370 height 14
click at [448, 44] on icon at bounding box center [448, 44] width 5 height 5
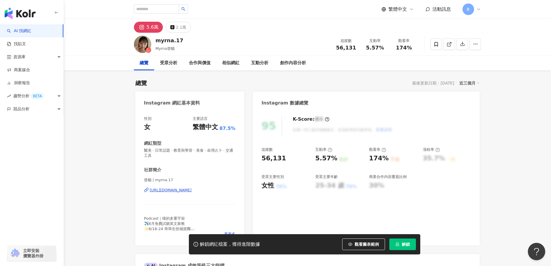
click at [452, 44] on link at bounding box center [449, 44] width 12 height 12
click at [186, 149] on span "醫美 · 日常話題 · 教育與學習 · 美食 · 命理占卜 · 交通工具" at bounding box center [190, 153] width 92 height 10
click at [184, 150] on span "醫美 · 日常話題 · 教育與學習 · 美食 · 命理占卜 · 交通工具" at bounding box center [190, 153] width 92 height 10
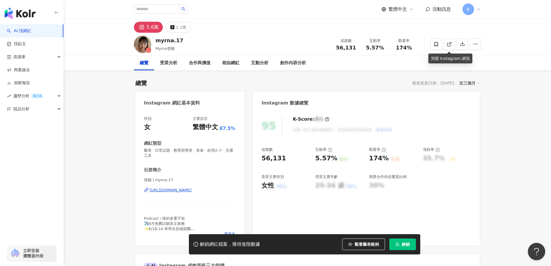
click at [184, 150] on span "醫美 · 日常話題 · 教育與學習 · 美食 · 命理占卜 · 交通工具" at bounding box center [190, 153] width 92 height 10
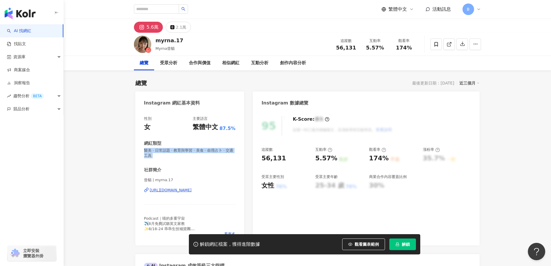
copy span "醫美 · 日常話題 · 教育與學習 · 美食 · 命理占卜 · 交通工具"
drag, startPoint x: 511, startPoint y: 120, endPoint x: 494, endPoint y: 36, distance: 85.6
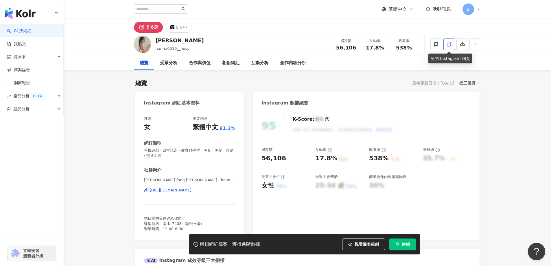
click at [452, 44] on link at bounding box center [449, 44] width 12 height 12
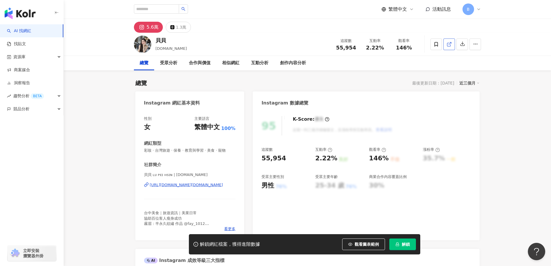
click at [449, 45] on icon at bounding box center [448, 44] width 5 height 5
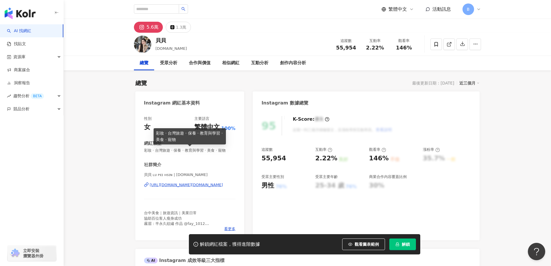
click at [163, 151] on span "彩妝 · 台灣旅遊 · 保養 · 教育與學習 · 美食 · 寵物" at bounding box center [190, 150] width 92 height 5
copy span "彩妝 · 台灣旅遊 · 保養 · 教育與學習 · 美食 · 寵物"
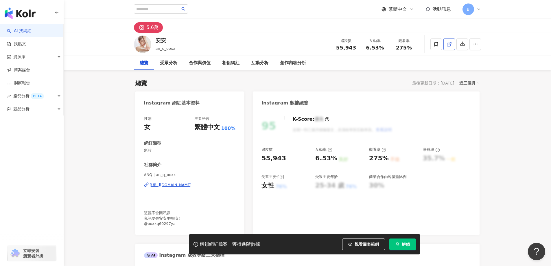
click at [449, 47] on span at bounding box center [448, 44] width 5 height 6
click at [148, 149] on span "彩妝" at bounding box center [190, 150] width 92 height 5
copy span "彩妝"
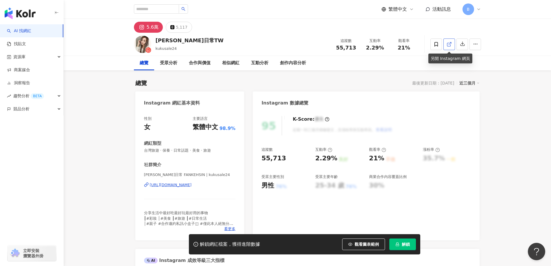
click at [447, 45] on icon at bounding box center [448, 44] width 5 height 5
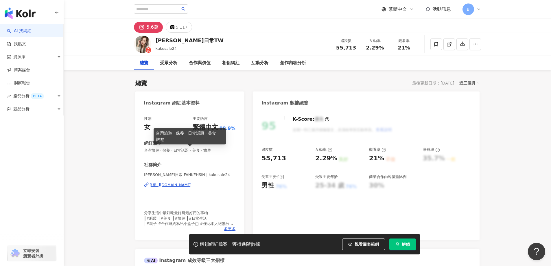
click at [191, 150] on span "台灣旅遊 · 保養 · 日常話題 · 美食 · 旅遊" at bounding box center [190, 150] width 92 height 5
copy span "台灣旅遊 · 保養 · 日常話題 · 美食 · 旅遊"
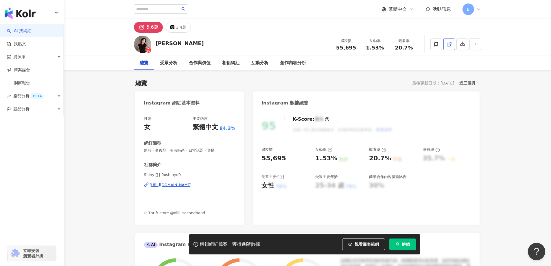
click at [449, 45] on icon at bounding box center [448, 44] width 5 height 5
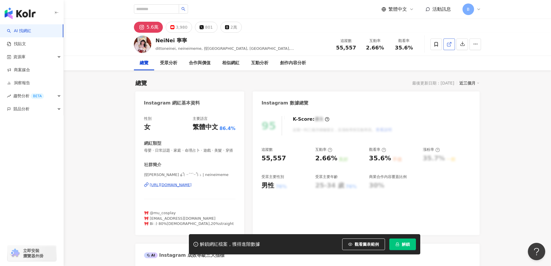
click at [469, 110] on div "95 K-Score : 優良 近期一到三個月積極發文，且漲粉率與互動率高。 查看說明 追蹤數 55,557 互動率 2.66% 良好 觀看率 35.6% 不…" at bounding box center [366, 172] width 226 height 125
click at [448, 47] on icon at bounding box center [448, 44] width 5 height 5
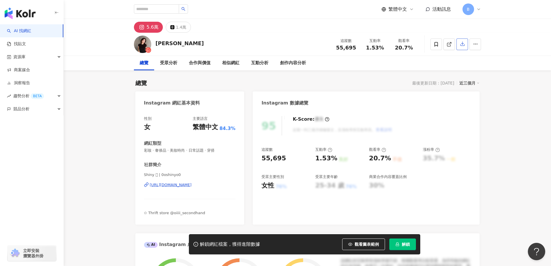
click at [450, 45] on icon at bounding box center [448, 44] width 5 height 5
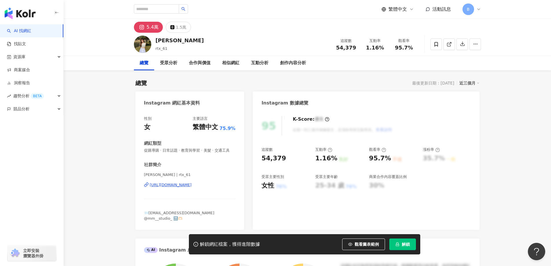
click at [448, 44] on icon at bounding box center [448, 44] width 5 height 5
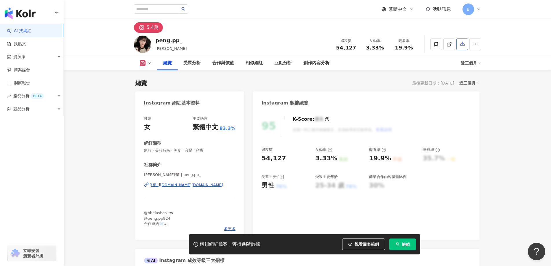
click at [451, 43] on polyline at bounding box center [450, 42] width 1 height 1
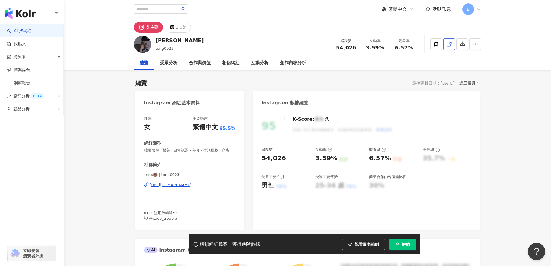
click at [448, 45] on icon at bounding box center [448, 44] width 5 height 5
click at [181, 151] on span "韓國旅遊 · 醫美 · 日常話題 · 美食 · 生活風格 · 穿搭" at bounding box center [190, 150] width 92 height 5
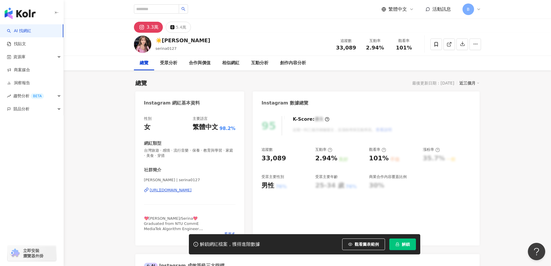
click at [449, 44] on line at bounding box center [449, 43] width 2 height 2
click at [195, 152] on span "台灣旅遊 · 感情 · 流行音樂 · 保養 · 教育與學習 · 家庭 · 美食 · 穿搭" at bounding box center [190, 153] width 92 height 10
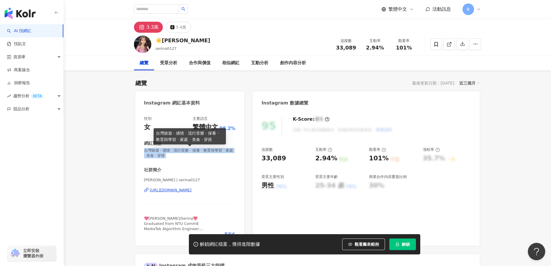
click at [195, 152] on span "台灣旅遊 · 感情 · 流行音樂 · 保養 · 教育與學習 · 家庭 · 美食 · 穿搭" at bounding box center [190, 153] width 92 height 10
copy span "台灣旅遊 · 感情 · 流行音樂 · 保養 · 教育與學習 · 家庭 · 美食 · 穿搭"
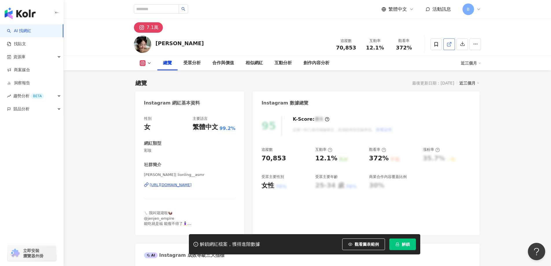
click at [448, 45] on icon at bounding box center [448, 44] width 5 height 5
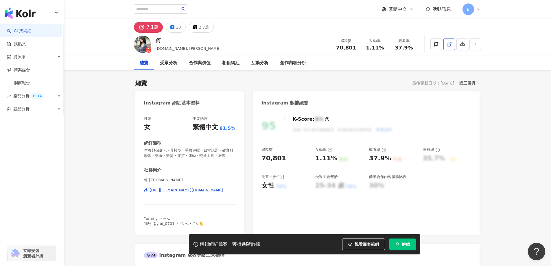
click at [448, 45] on icon at bounding box center [448, 44] width 5 height 5
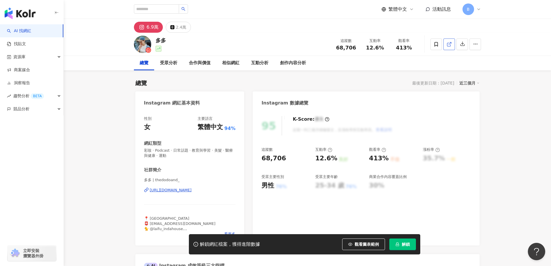
click at [450, 43] on line at bounding box center [449, 43] width 2 height 2
